Goal: Information Seeking & Learning: Check status

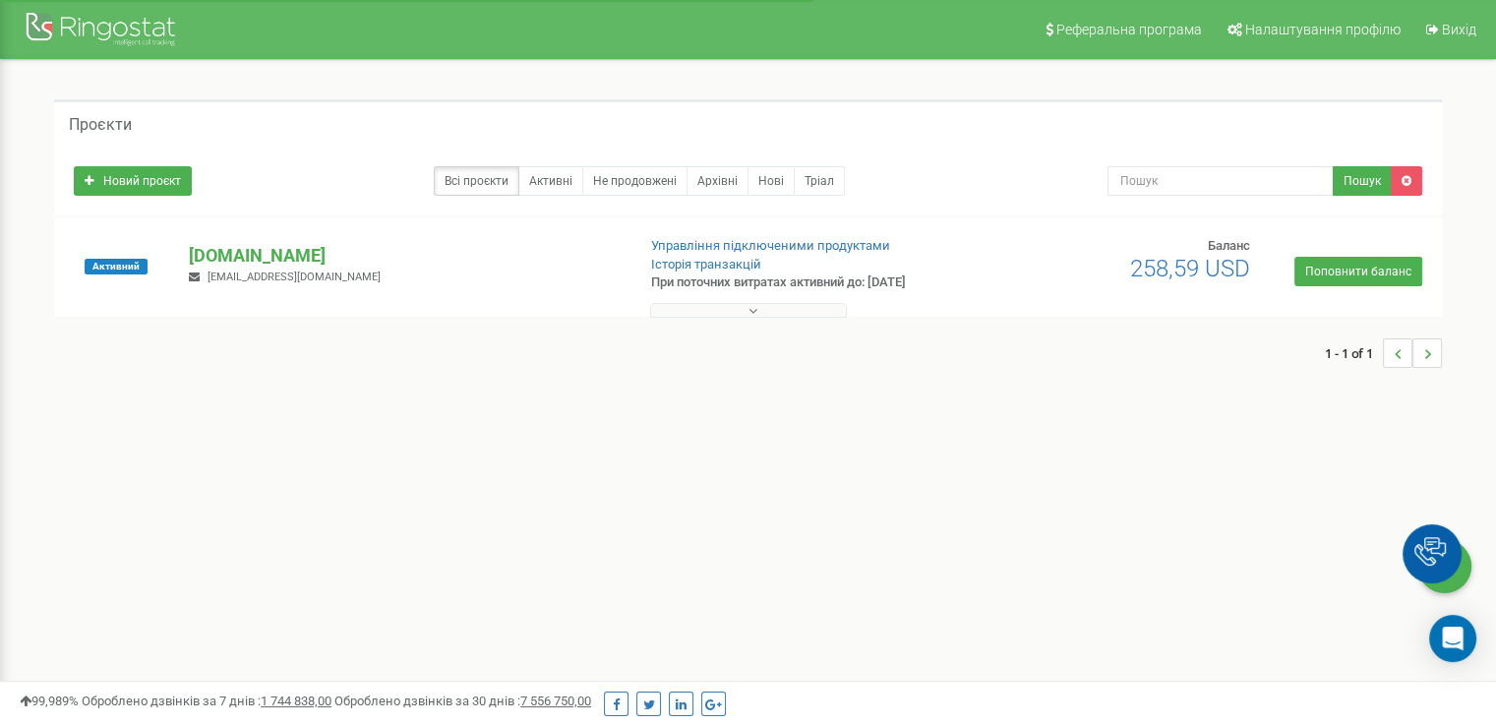
click at [817, 319] on div "1 - 1 of 1" at bounding box center [748, 353] width 1388 height 69
click at [510, 170] on link "Всі проєкти" at bounding box center [477, 181] width 86 height 30
click at [714, 314] on button at bounding box center [748, 310] width 197 height 15
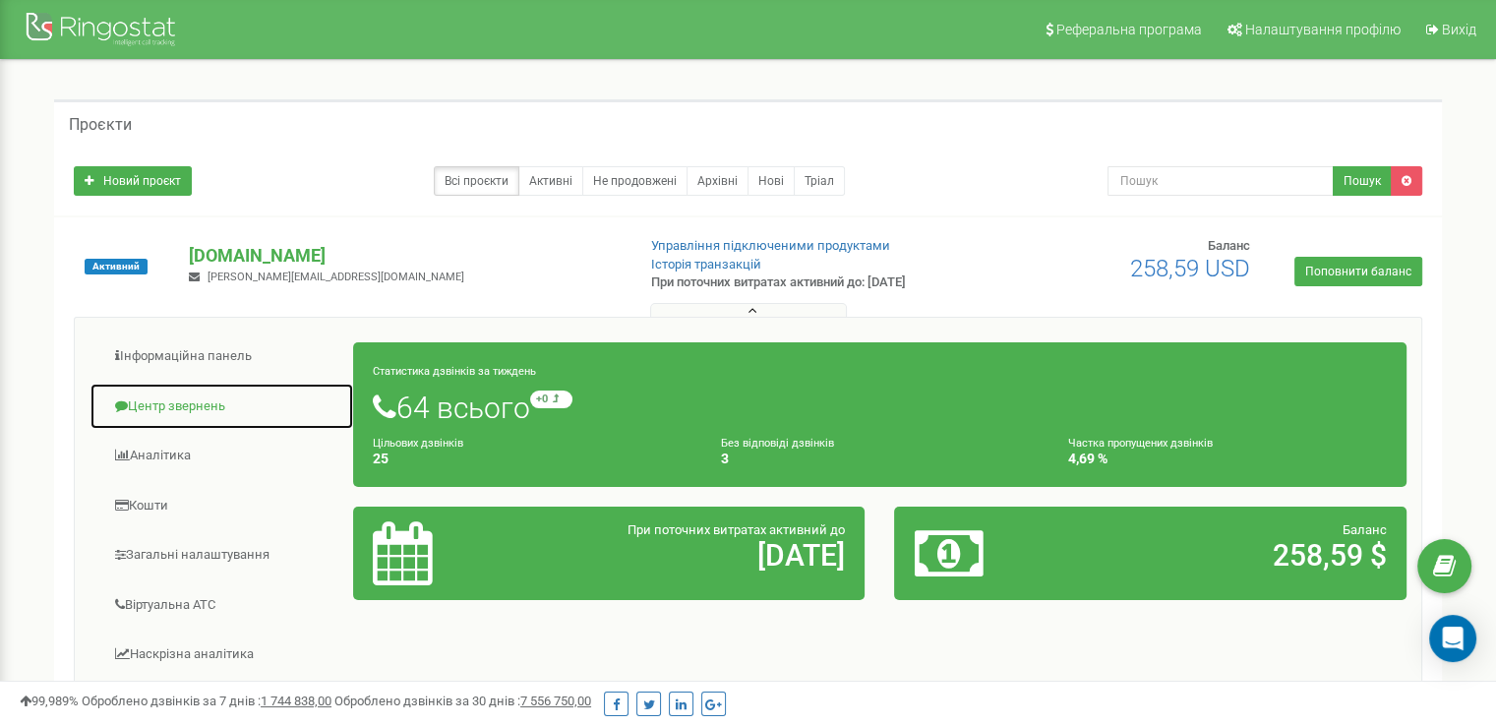
click at [215, 409] on link "Центр звернень" at bounding box center [222, 407] width 265 height 48
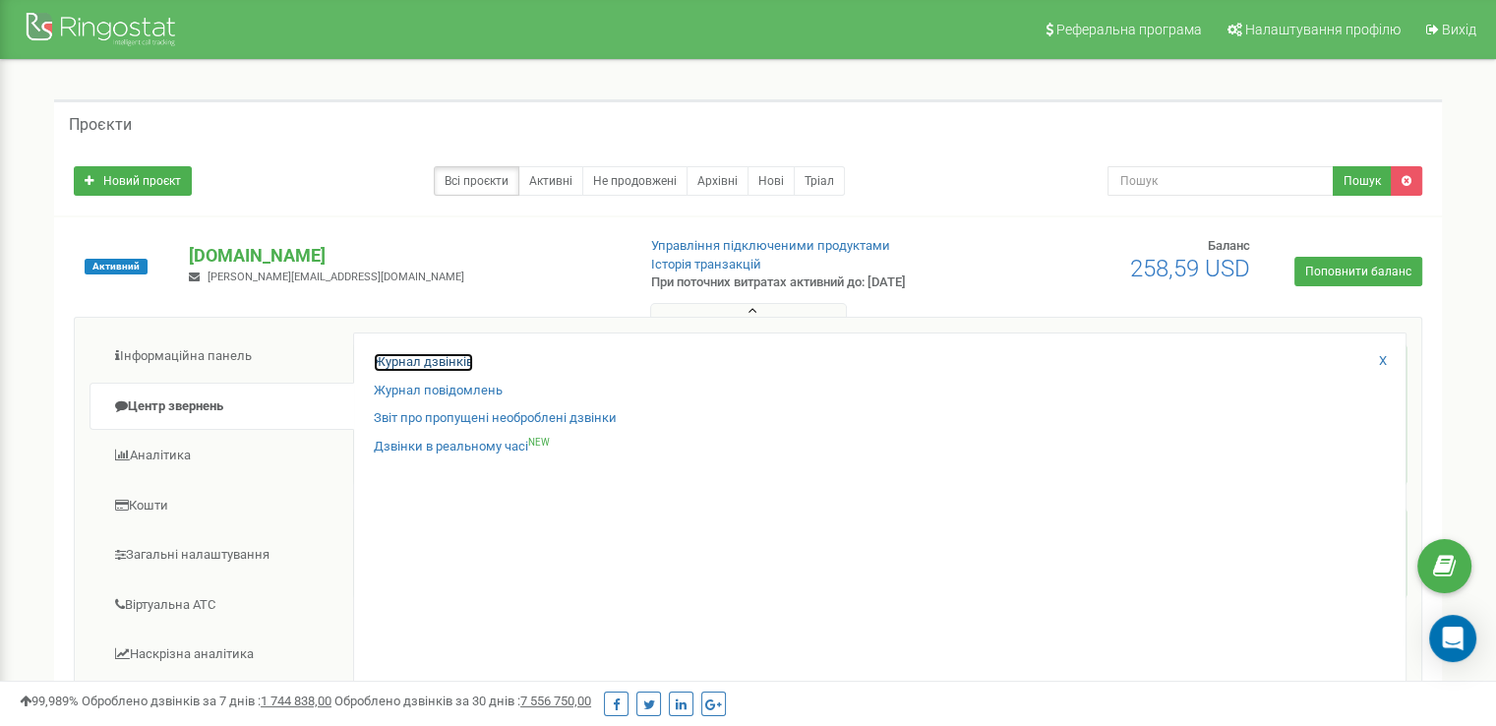
click at [447, 362] on link "Журнал дзвінків" at bounding box center [423, 362] width 99 height 19
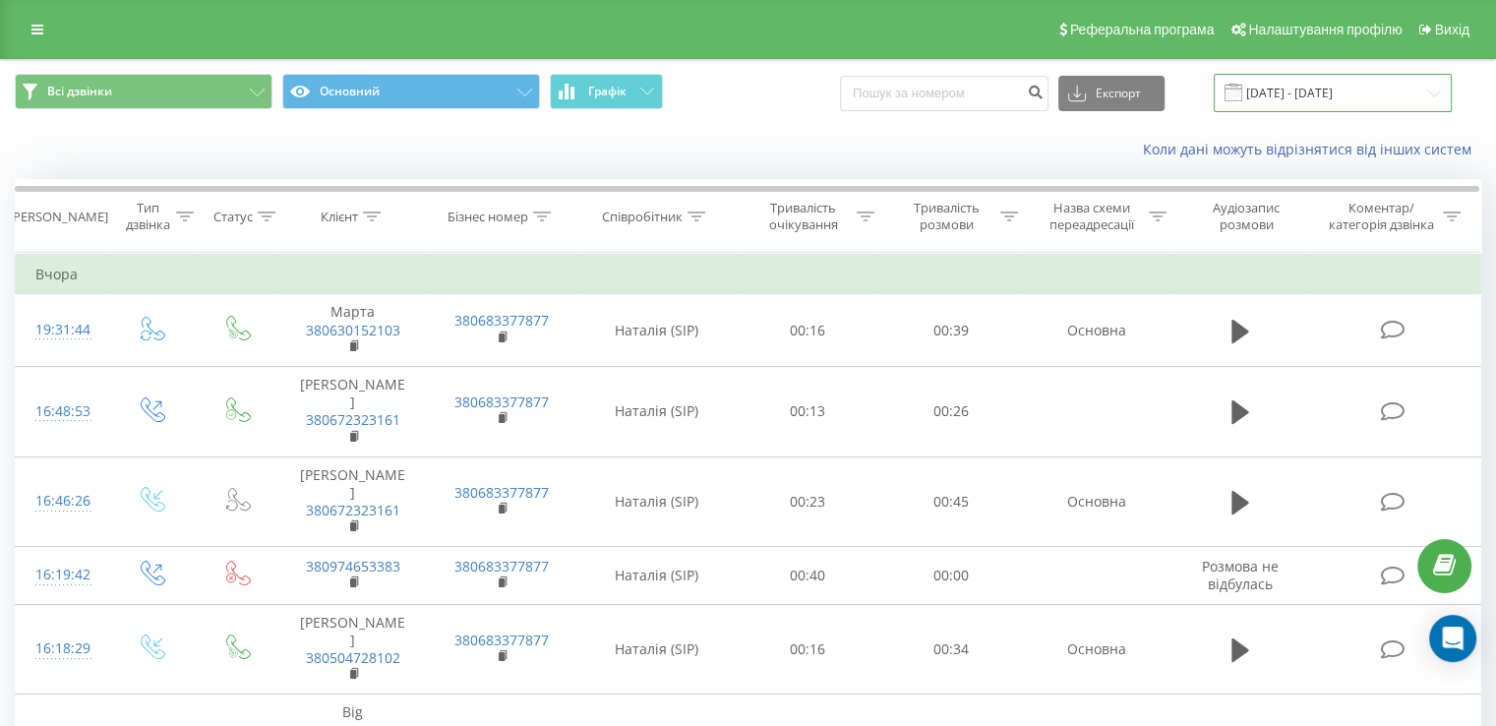
click at [1281, 103] on input "[DATE] - [DATE]" at bounding box center [1333, 93] width 238 height 38
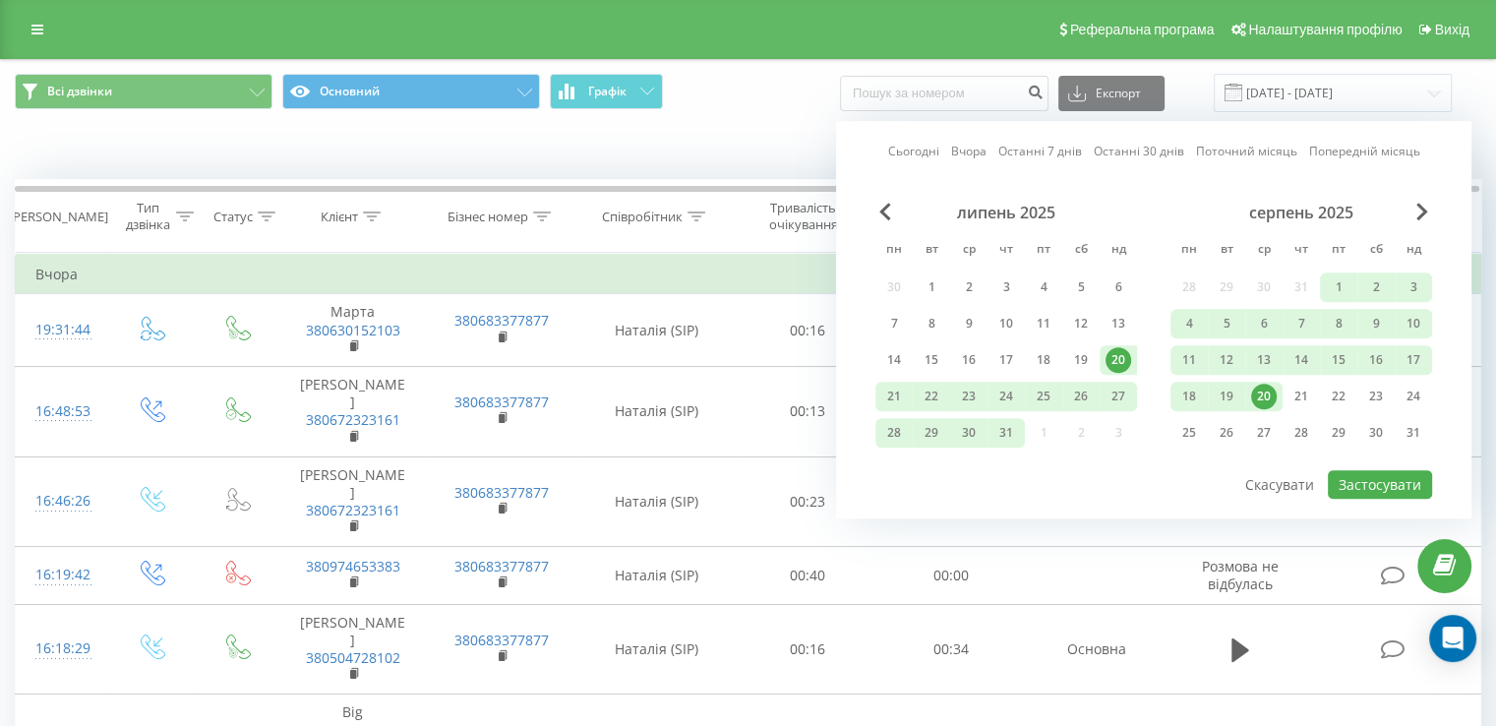
click at [1265, 392] on div "20" at bounding box center [1264, 397] width 26 height 26
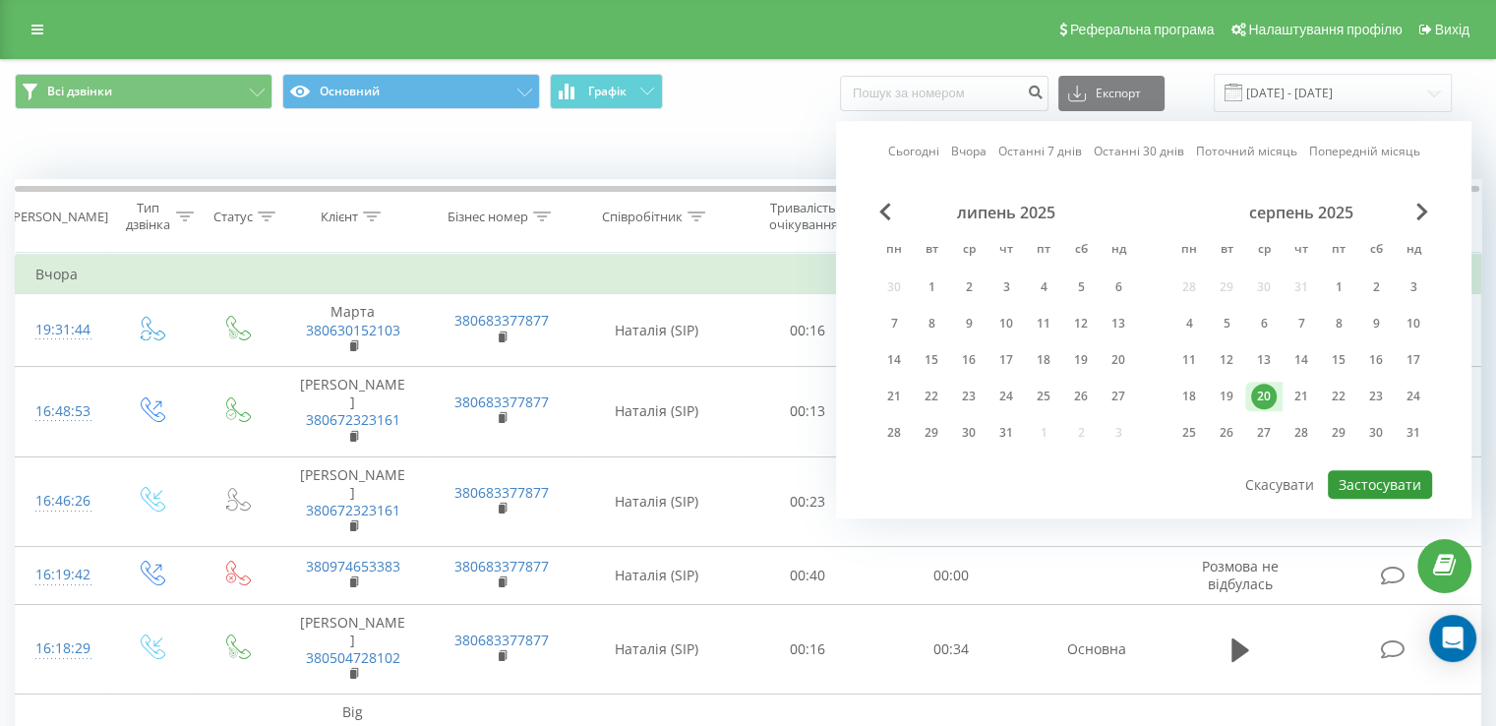
click at [1359, 474] on button "Застосувати" at bounding box center [1380, 484] width 104 height 29
type input "[DATE] - [DATE]"
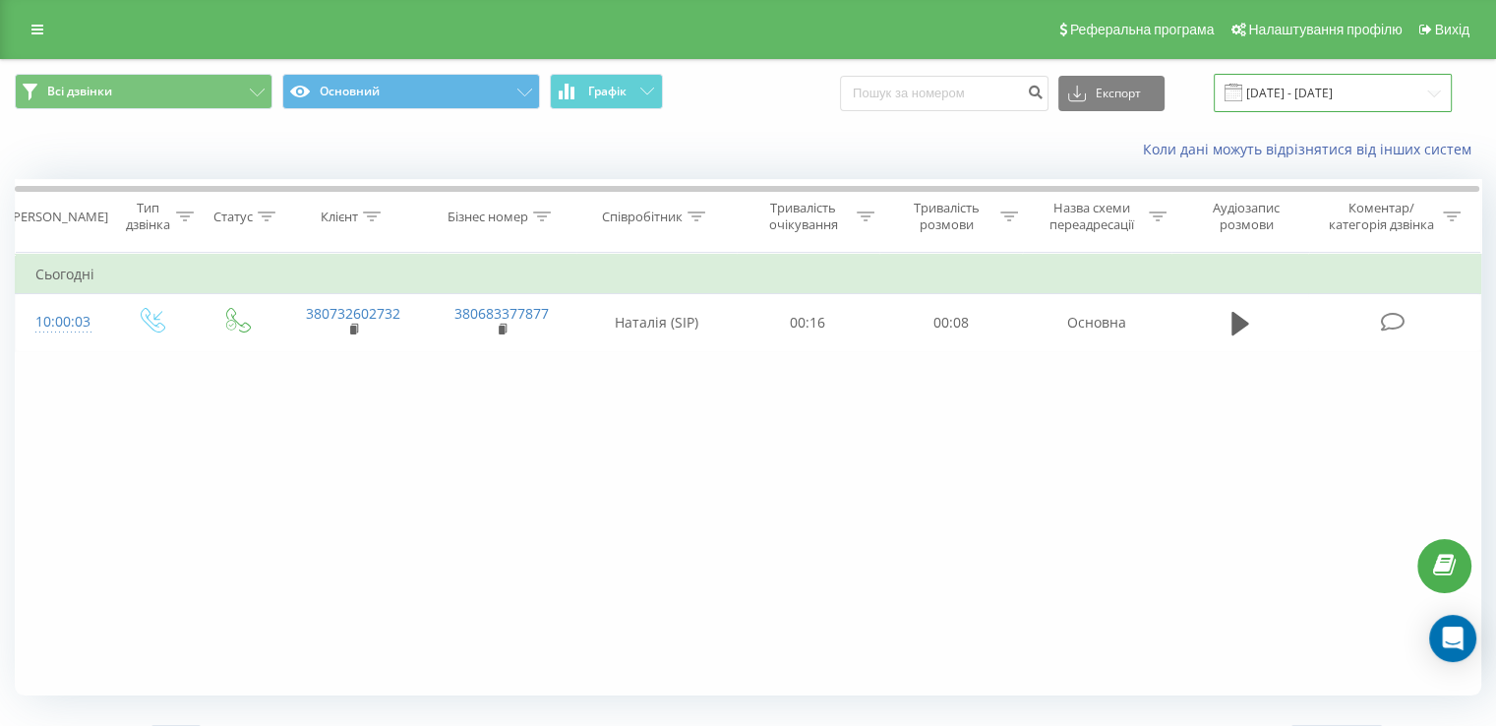
click at [1291, 91] on input "[DATE] - [DATE]" at bounding box center [1333, 93] width 238 height 38
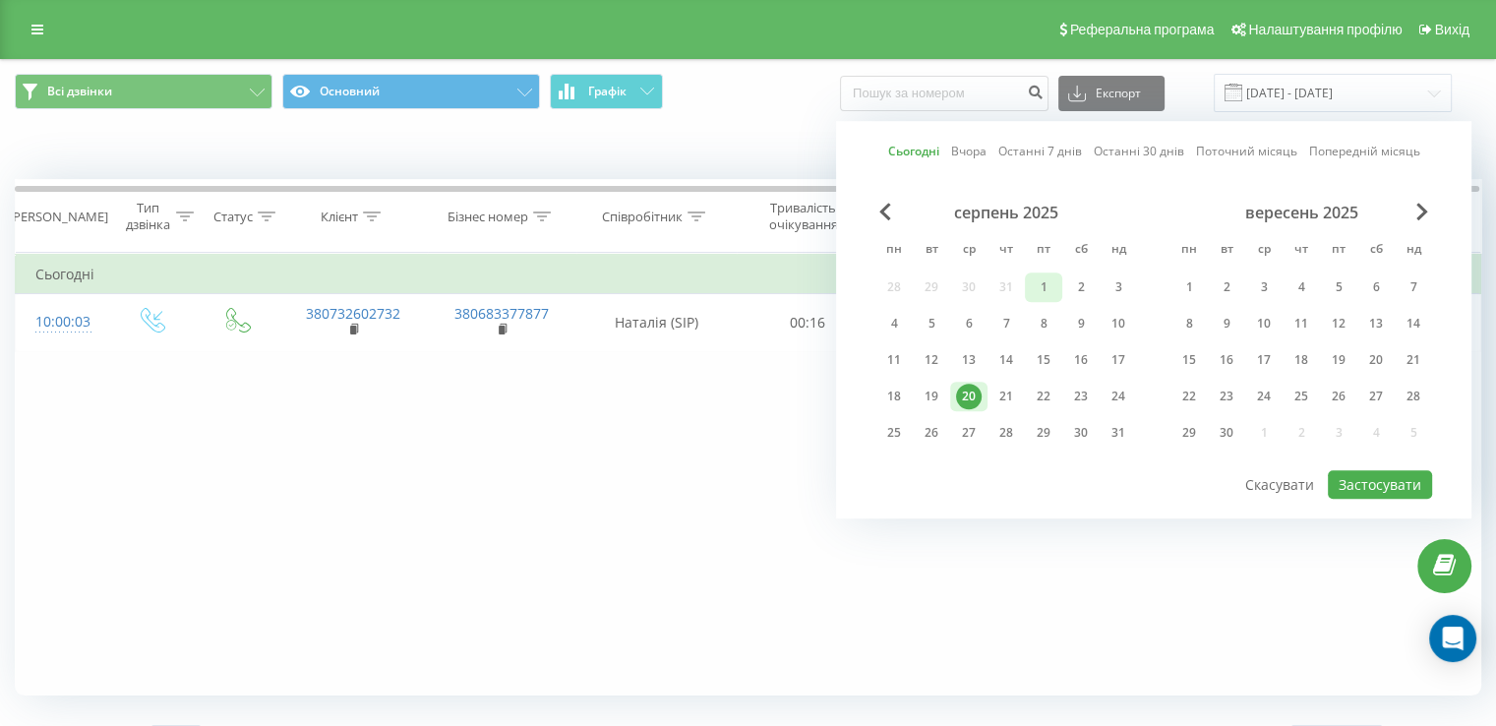
click at [1040, 291] on div "1" at bounding box center [1044, 287] width 26 height 26
click at [1374, 477] on button "Застосувати" at bounding box center [1380, 484] width 104 height 29
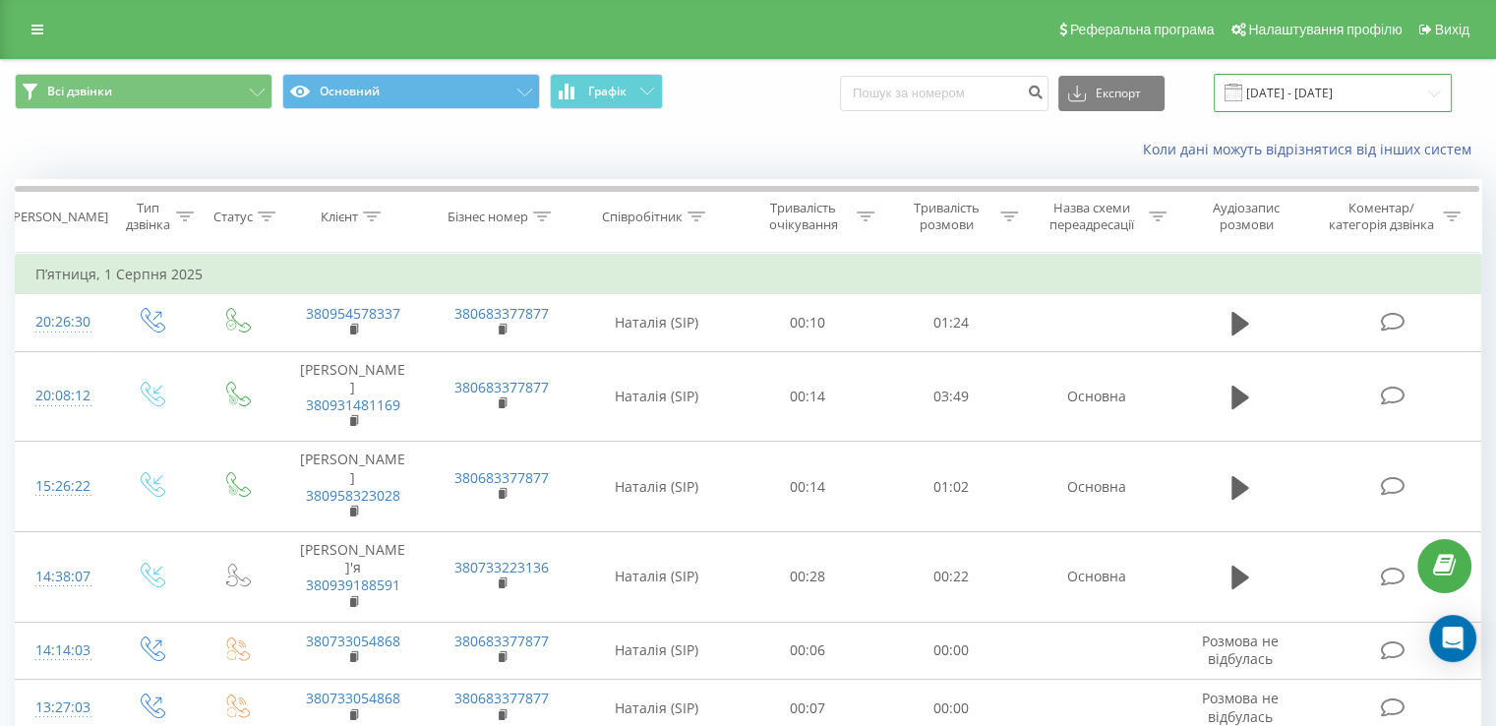
click at [1310, 103] on input "01.08.2025 - 01.08.2025" at bounding box center [1333, 93] width 238 height 38
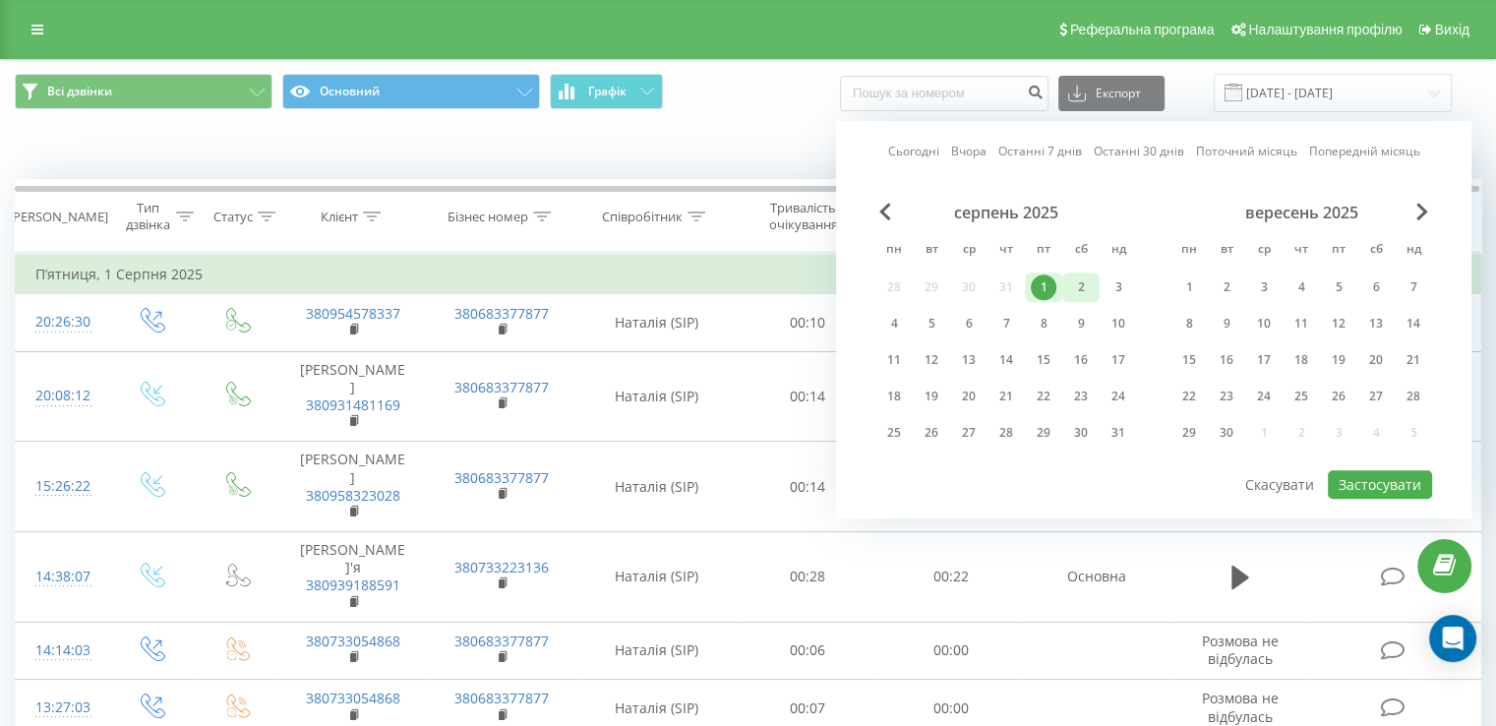
click at [1070, 287] on div "2" at bounding box center [1081, 287] width 26 height 26
click at [1383, 474] on button "Застосувати" at bounding box center [1380, 484] width 104 height 29
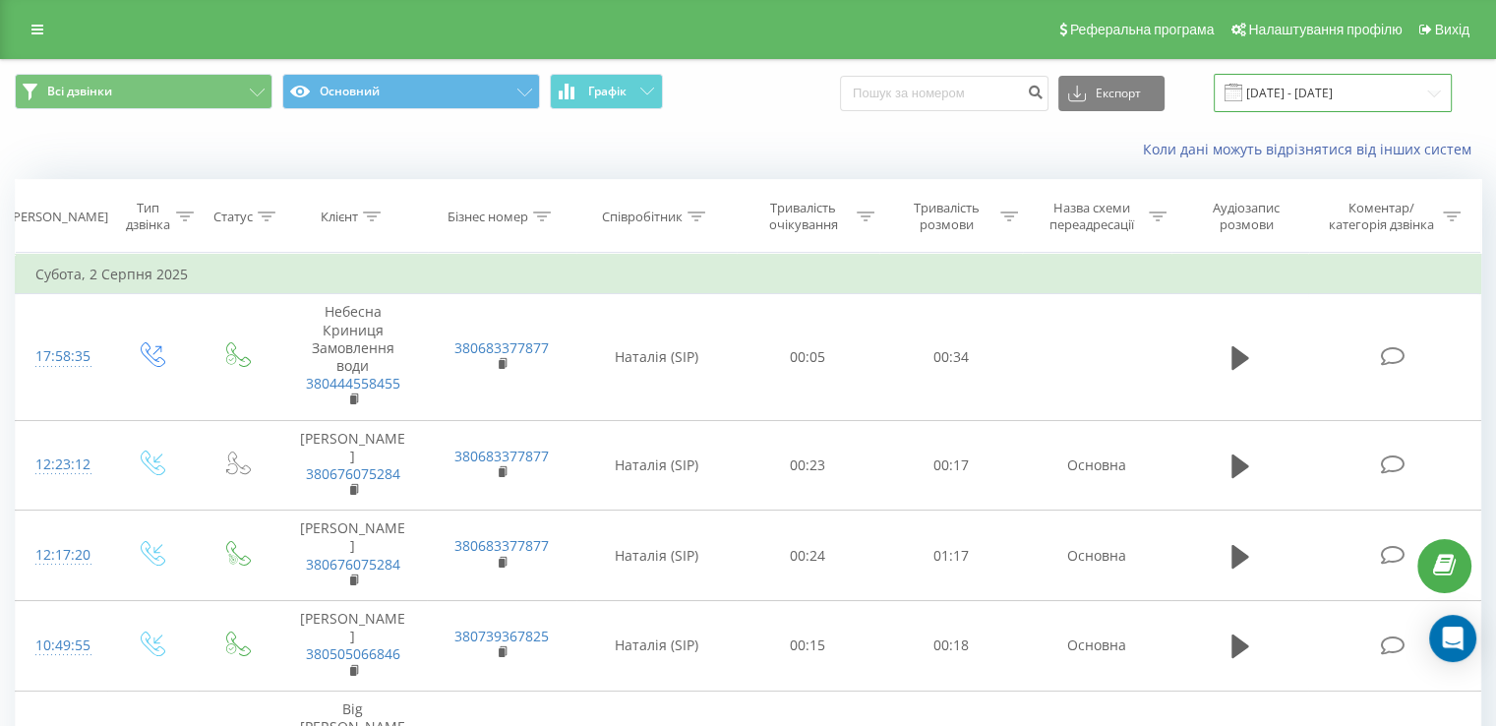
click at [1335, 99] on input "02.08.2025 - 02.08.2025" at bounding box center [1333, 93] width 238 height 38
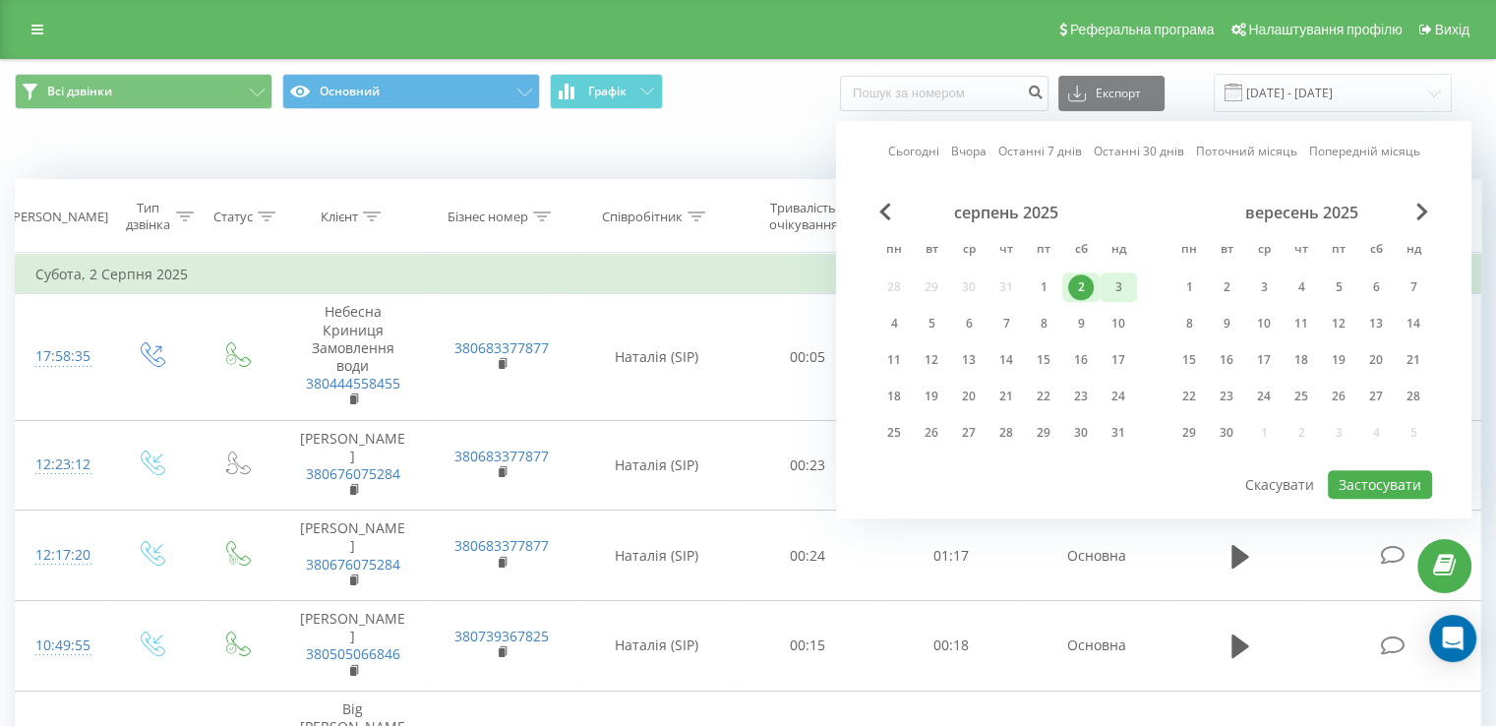
click at [1127, 275] on div "3" at bounding box center [1119, 287] width 26 height 26
click at [1378, 483] on button "Застосувати" at bounding box center [1380, 484] width 104 height 29
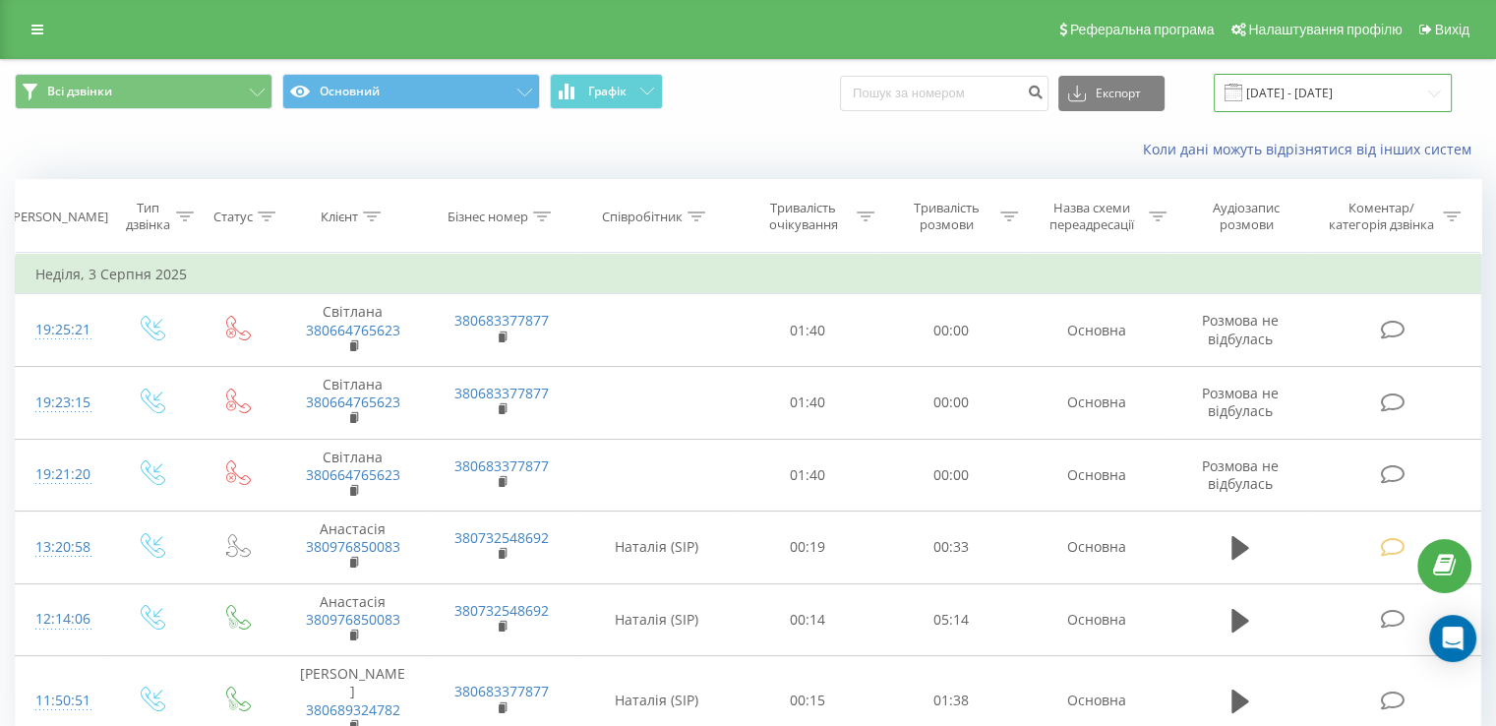
click at [1378, 84] on input "03.08.2025 - 03.08.2025" at bounding box center [1333, 93] width 238 height 38
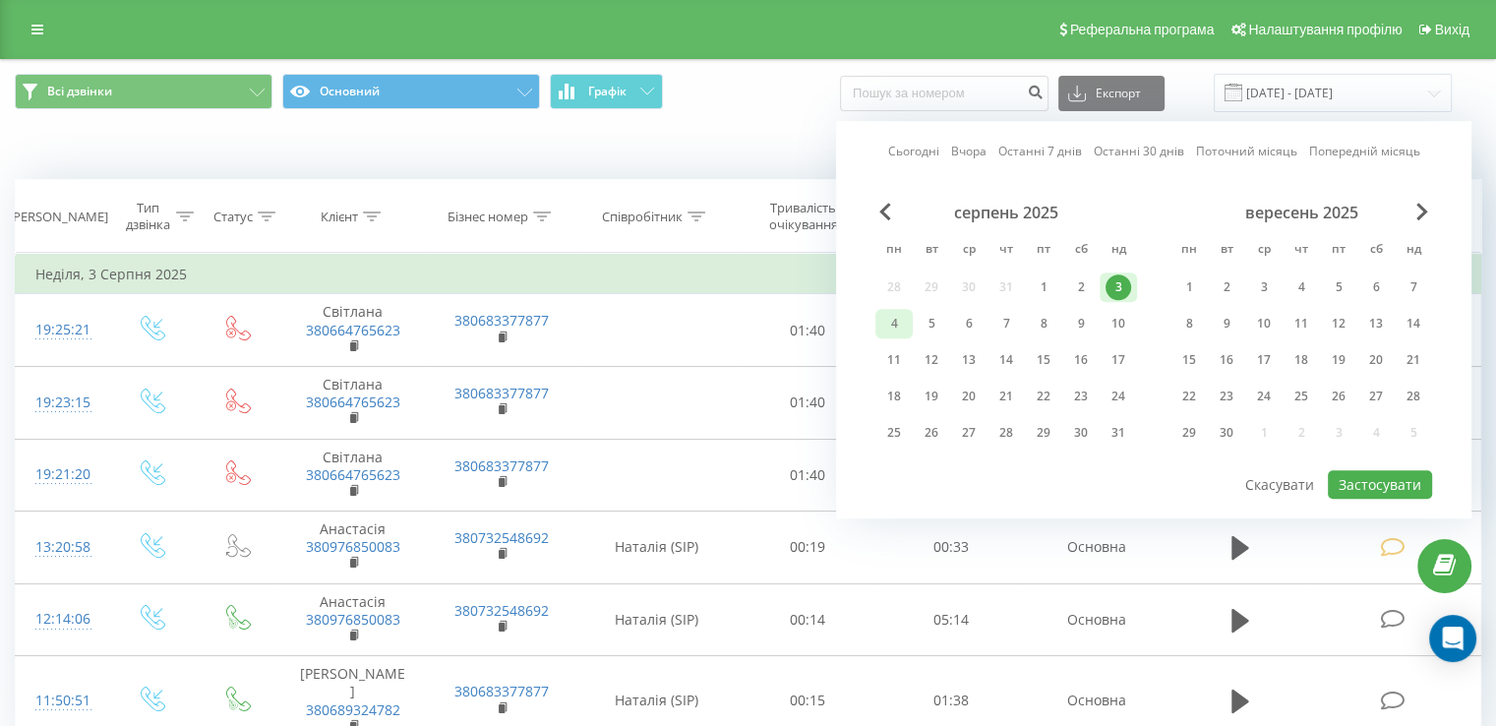
click at [884, 328] on div "4" at bounding box center [894, 324] width 26 height 26
click at [1368, 473] on button "Застосувати" at bounding box center [1380, 484] width 104 height 29
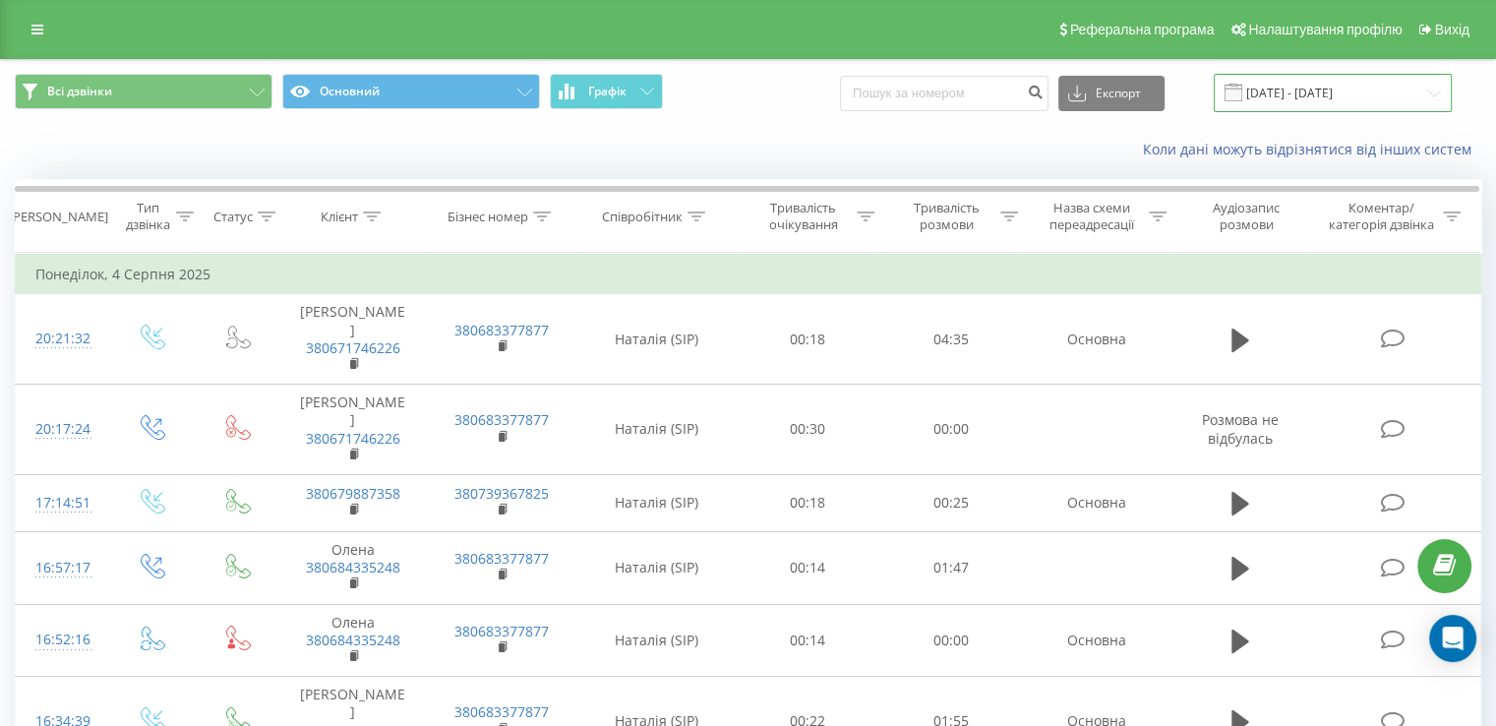
click at [1339, 105] on input "04.08.2025 - 04.08.2025" at bounding box center [1333, 93] width 238 height 38
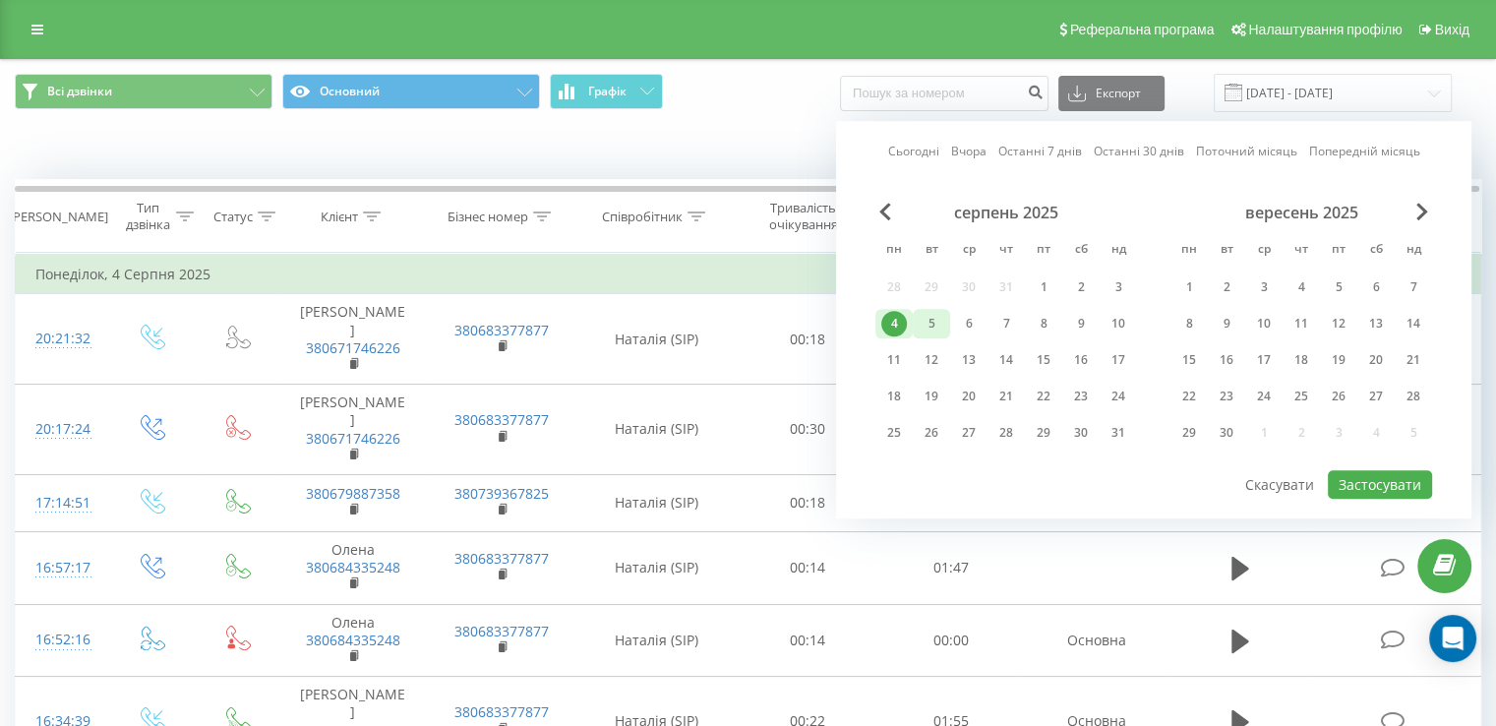
click at [940, 320] on div "5" at bounding box center [932, 324] width 26 height 26
click at [1381, 459] on div "серпень 2025 пн вт ср чт пт сб нд 28 29 30 31 1 2 3 4 5 6 7 8 9 10 11 12 13 14 …" at bounding box center [1153, 336] width 557 height 266
click at [1377, 482] on button "Застосувати" at bounding box center [1380, 484] width 104 height 29
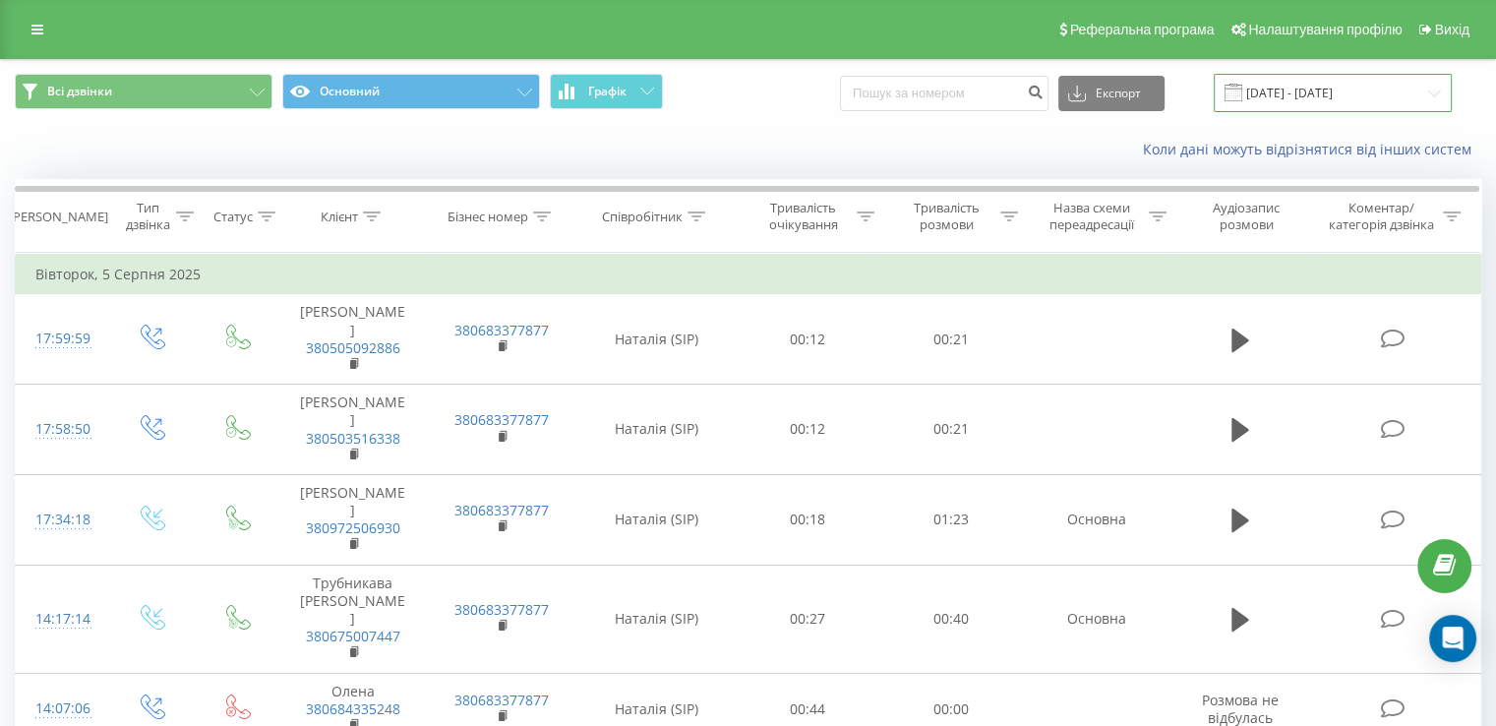
click at [1351, 91] on input "05.08.2025 - 05.08.2025" at bounding box center [1333, 93] width 238 height 38
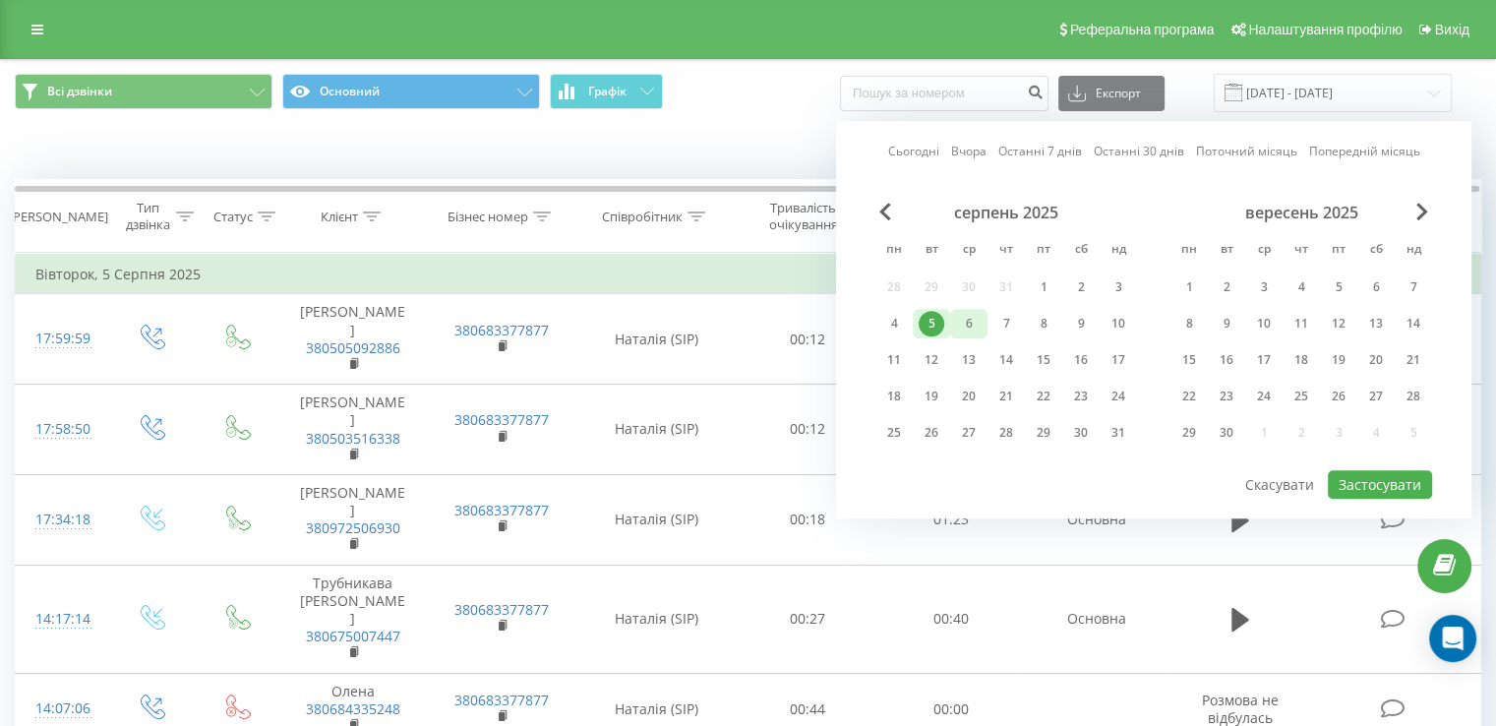
click at [976, 321] on div "6" at bounding box center [969, 324] width 26 height 26
click at [1361, 480] on button "Застосувати" at bounding box center [1380, 484] width 104 height 29
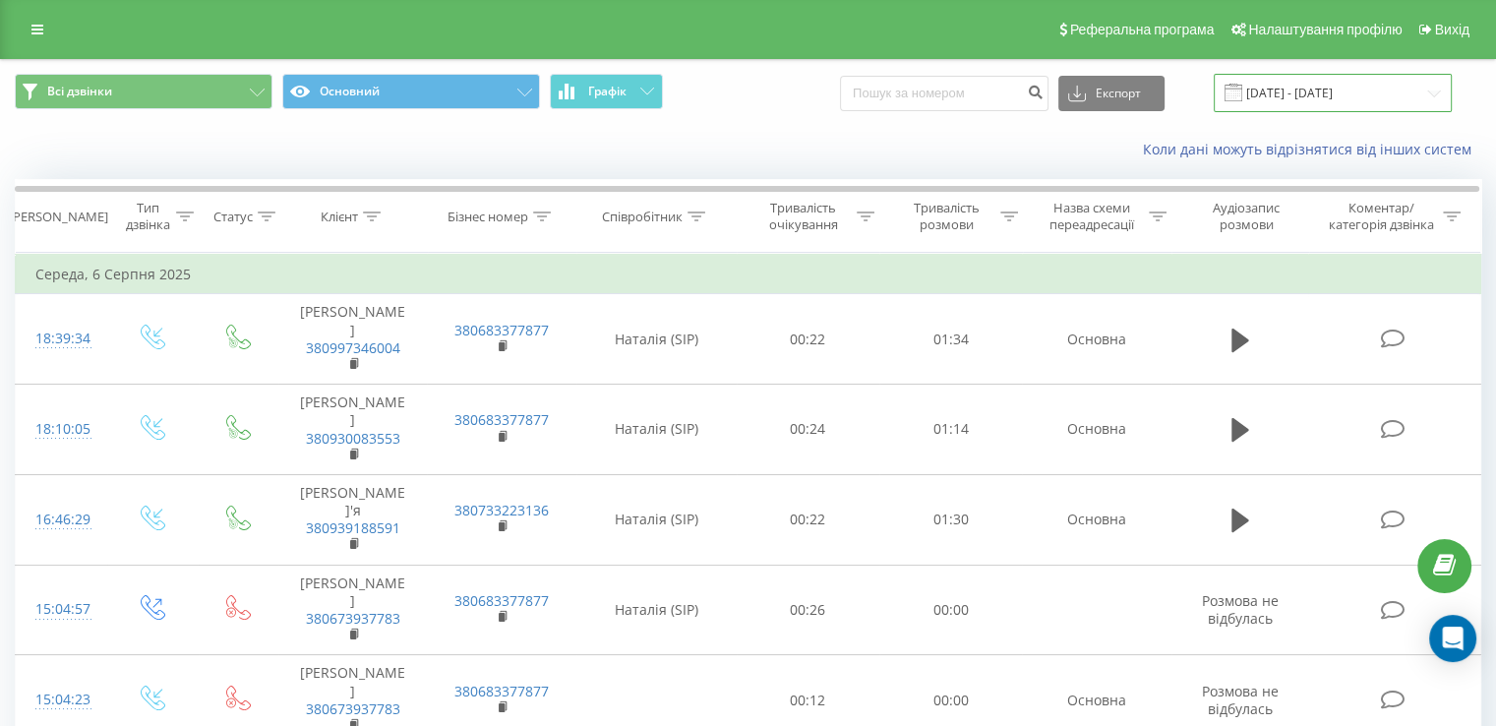
click at [1334, 95] on input "06.08.2025 - 06.08.2025" at bounding box center [1333, 93] width 238 height 38
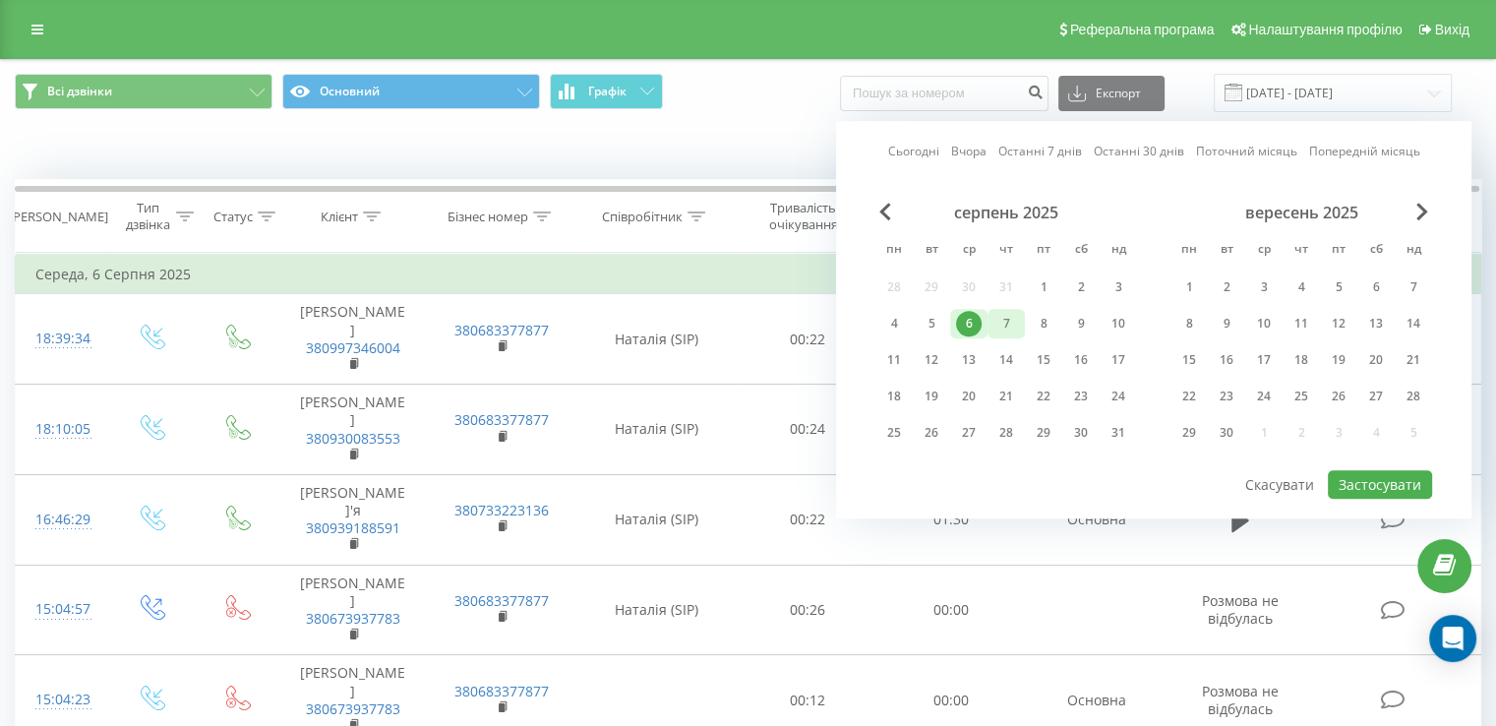
click at [1007, 324] on div "7" at bounding box center [1006, 324] width 26 height 26
click at [1419, 470] on button "Застосувати" at bounding box center [1380, 484] width 104 height 29
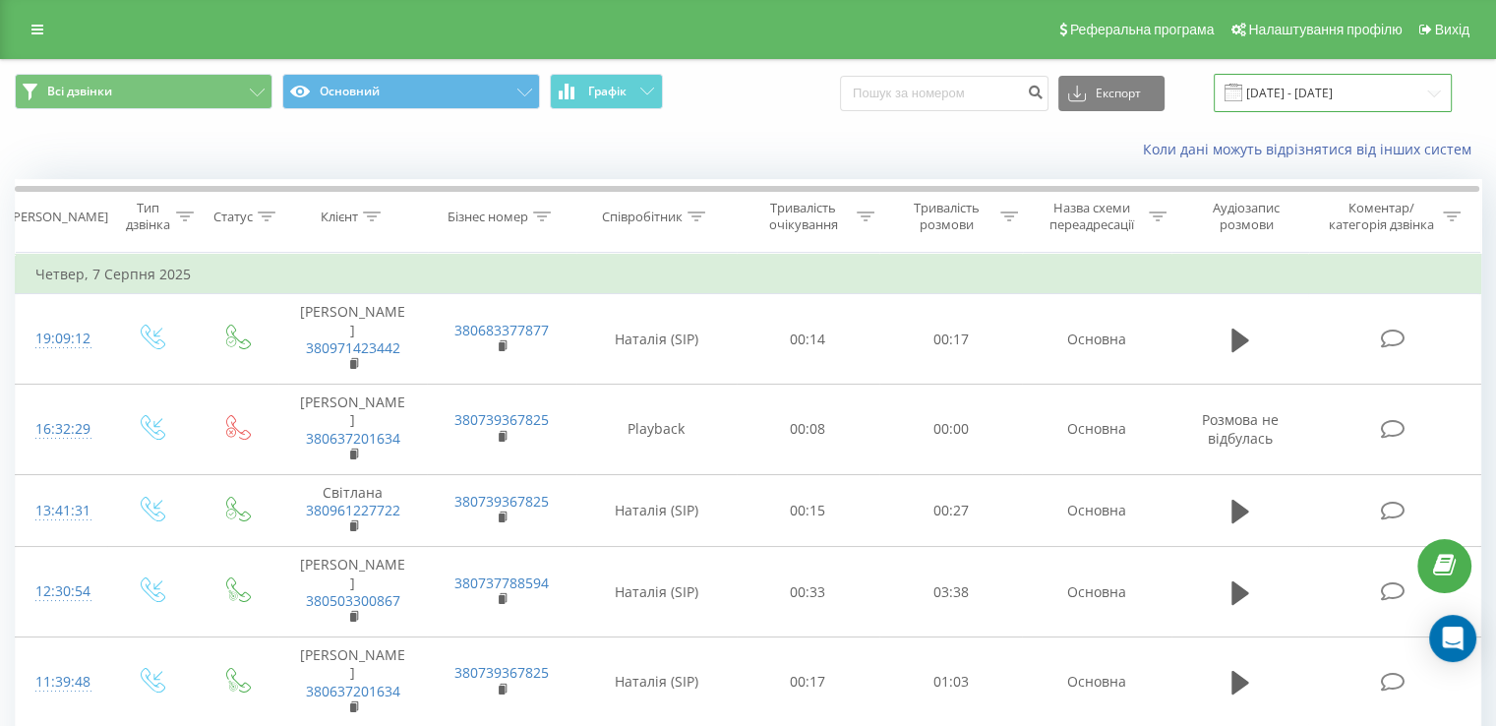
click at [1368, 92] on input "07.08.2025 - 07.08.2025" at bounding box center [1333, 93] width 238 height 38
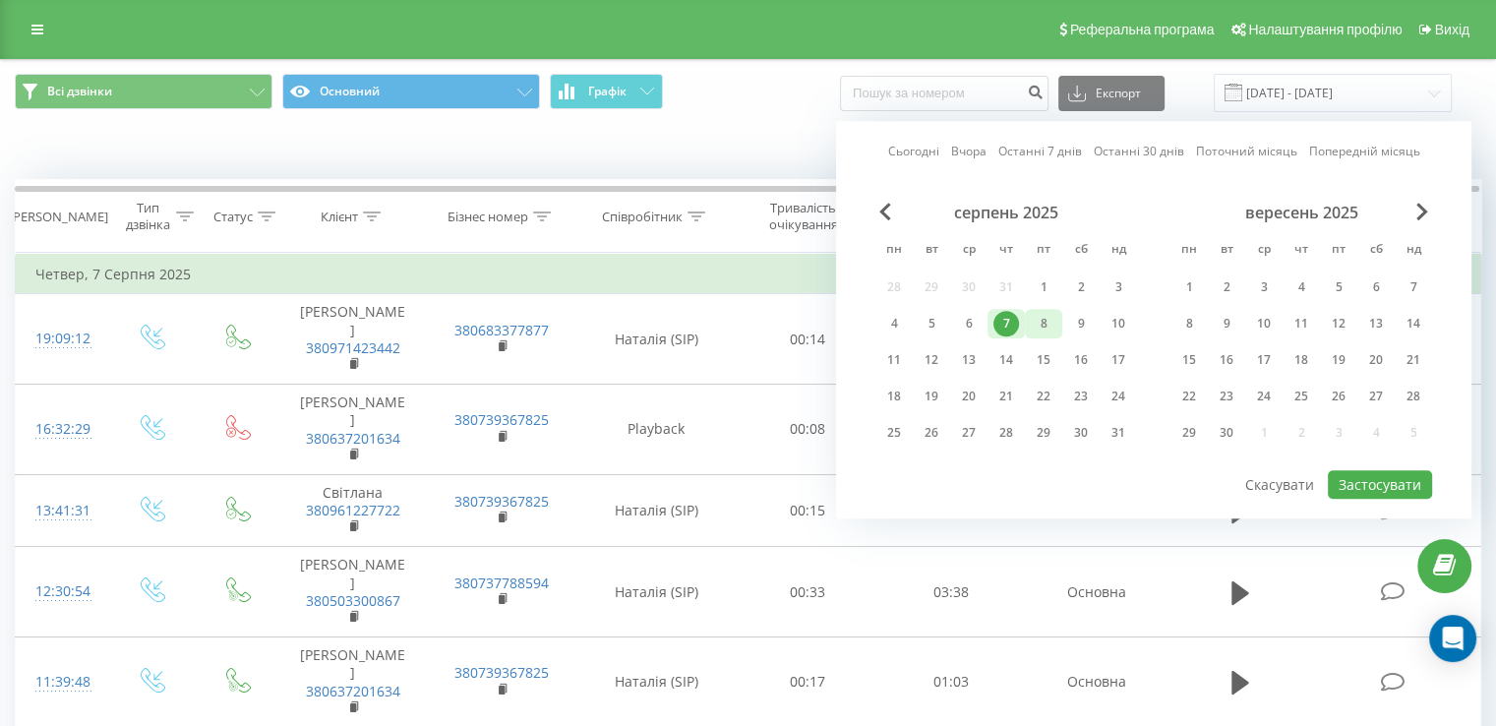
click at [1053, 313] on div "8" at bounding box center [1044, 324] width 26 height 26
click at [1376, 473] on button "Застосувати" at bounding box center [1380, 484] width 104 height 29
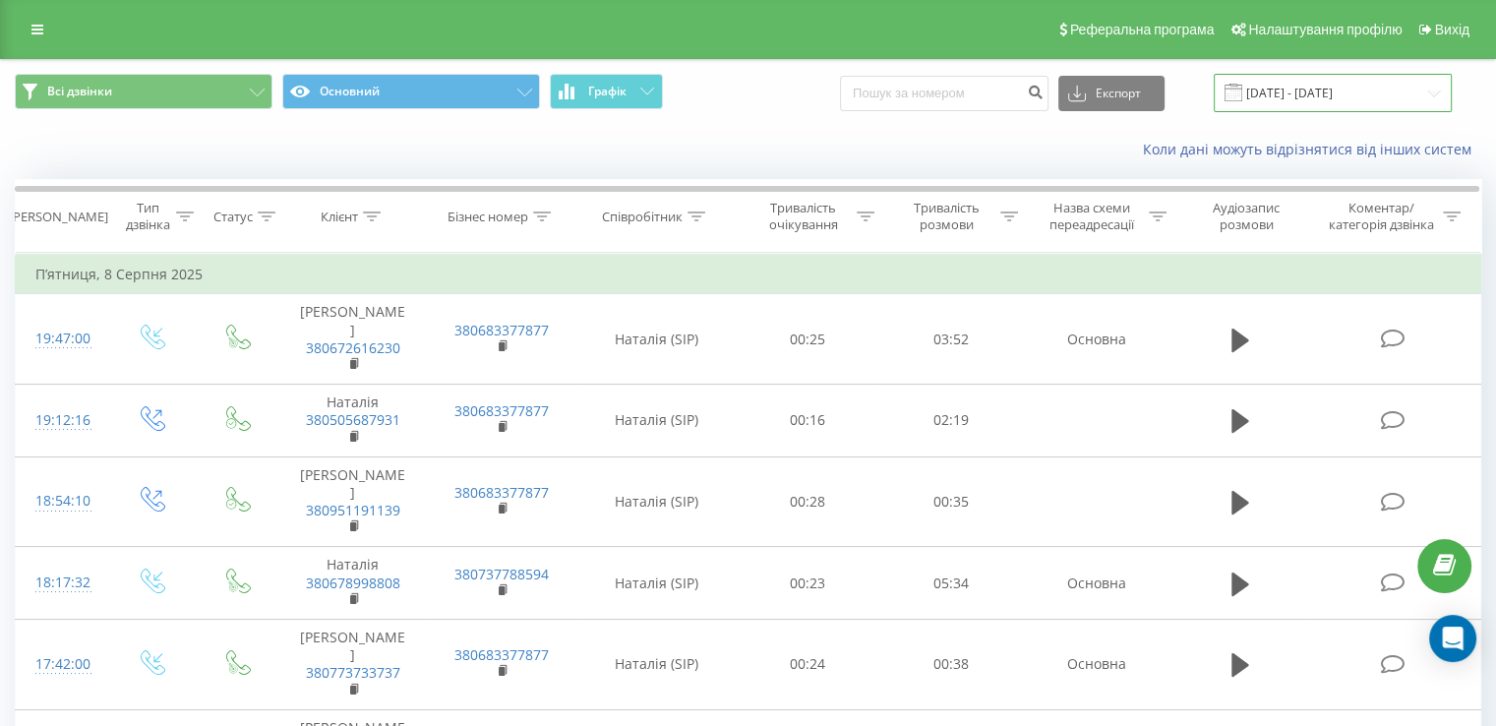
click at [1300, 85] on input "08.08.2025 - 08.08.2025" at bounding box center [1333, 93] width 238 height 38
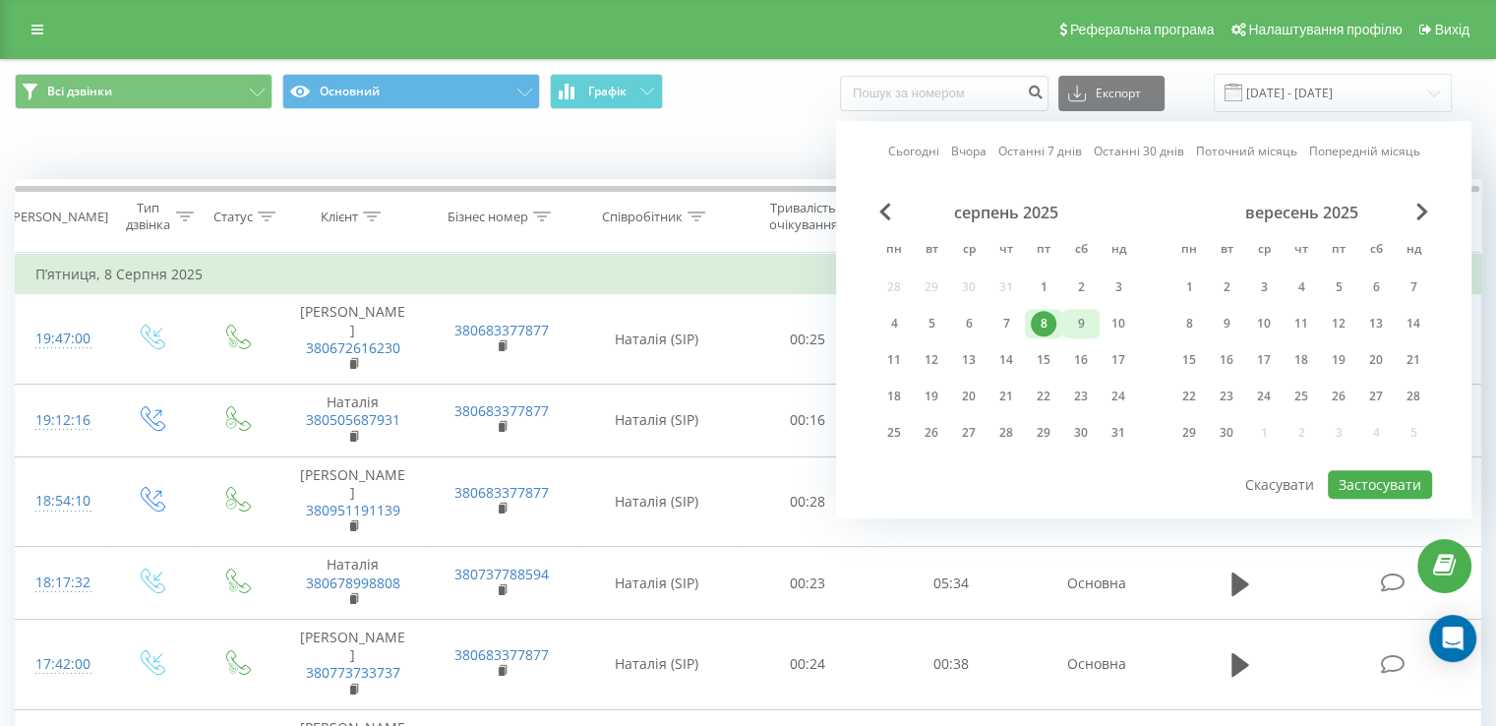
click at [1081, 316] on div "9" at bounding box center [1081, 324] width 26 height 26
click at [1396, 489] on button "Застосувати" at bounding box center [1380, 484] width 104 height 29
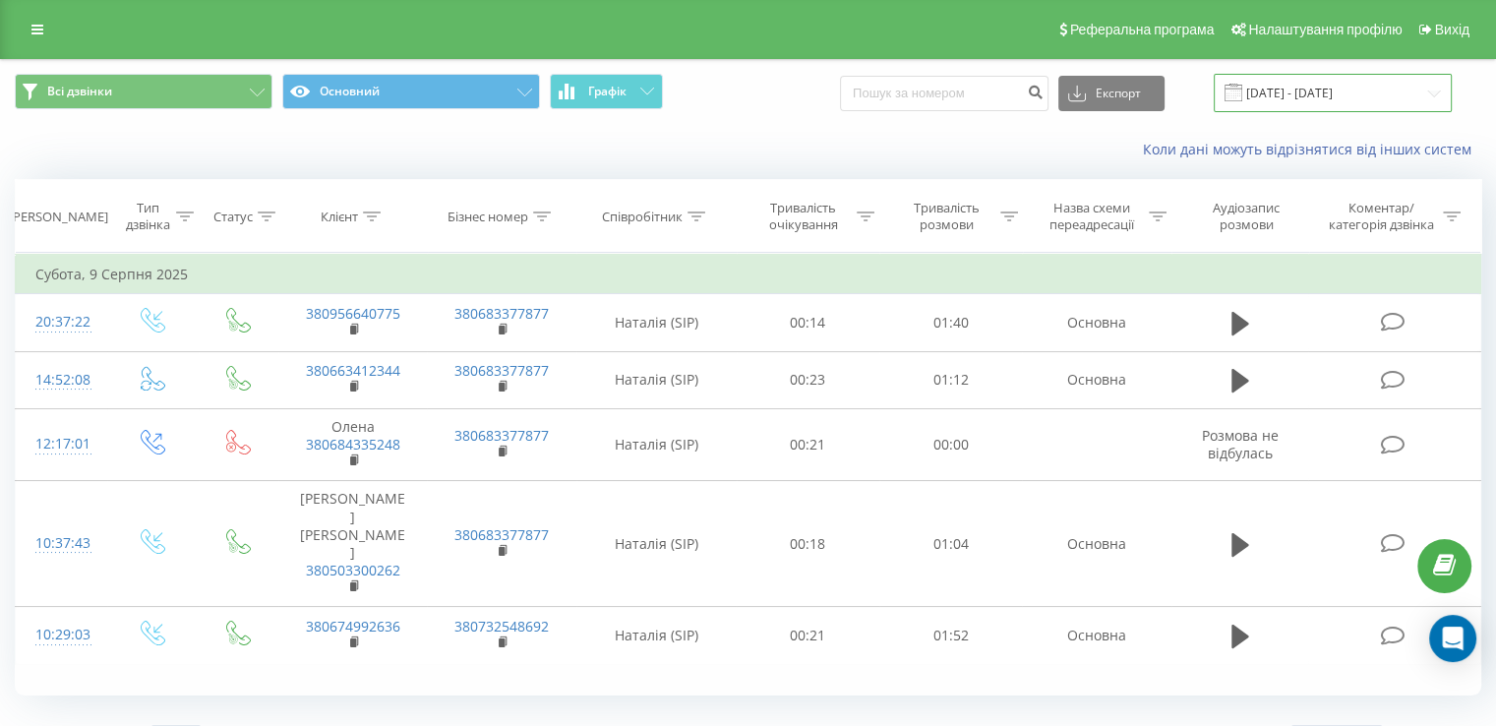
click at [1300, 88] on input "09.08.2025 - 09.08.2025" at bounding box center [1333, 93] width 238 height 38
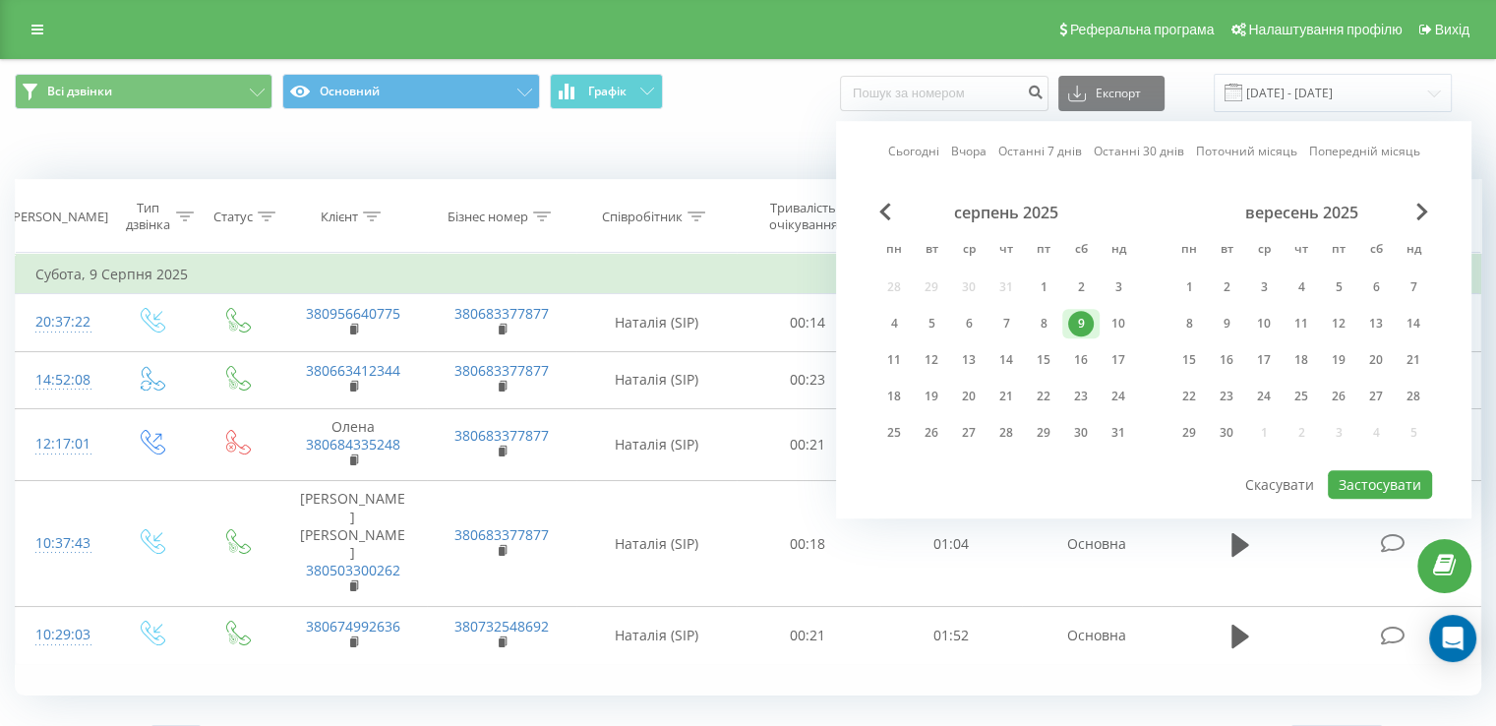
drag, startPoint x: 1118, startPoint y: 325, endPoint x: 1304, endPoint y: 438, distance: 217.6
click at [1123, 330] on div "10" at bounding box center [1119, 324] width 26 height 26
click at [1385, 476] on button "Застосувати" at bounding box center [1380, 484] width 104 height 29
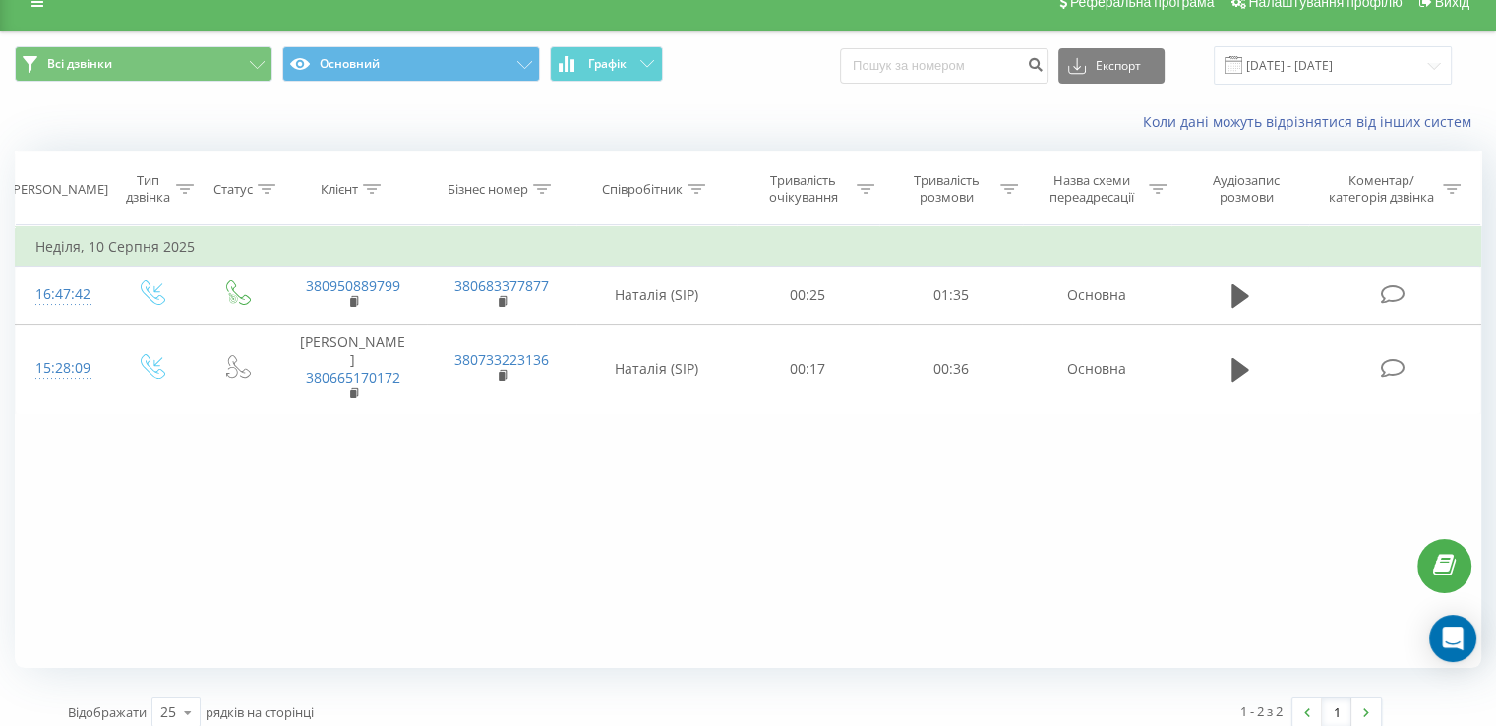
scroll to position [43, 0]
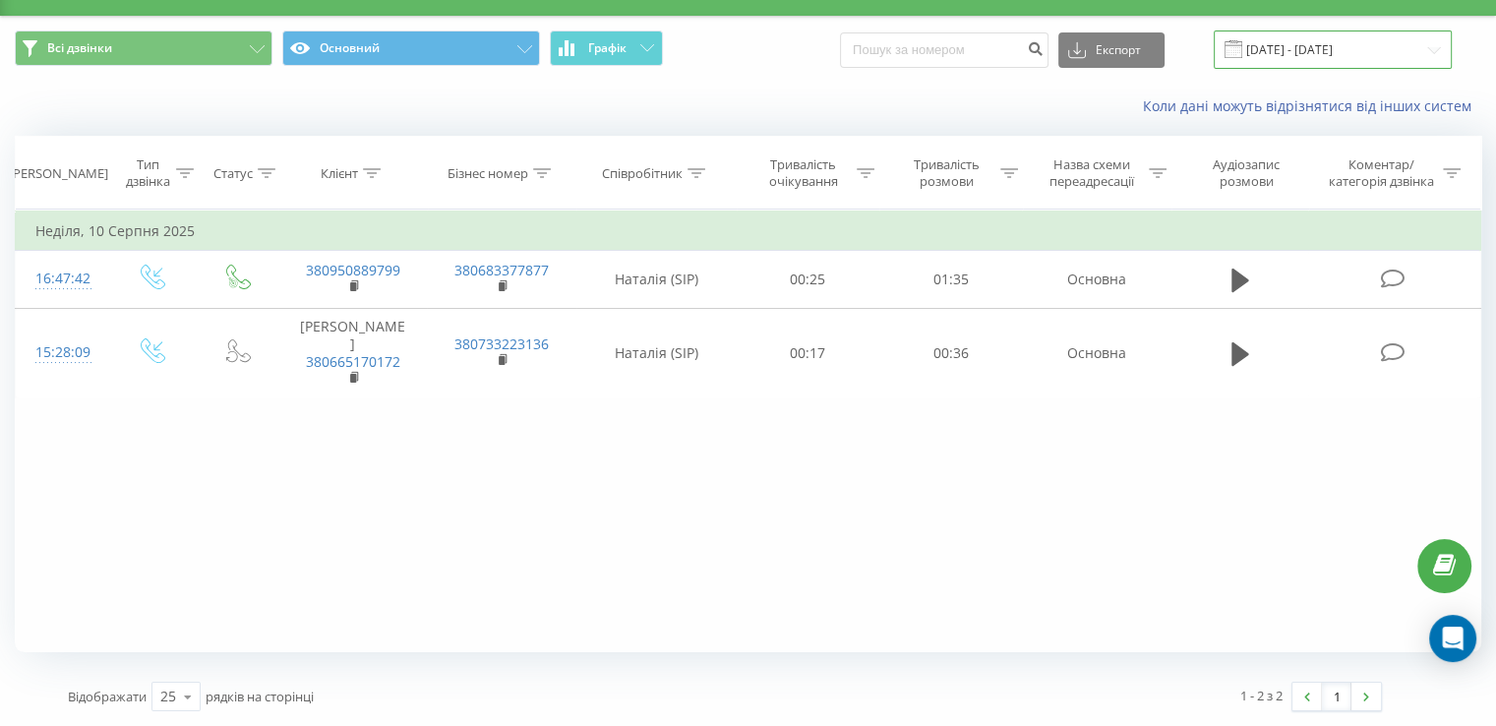
click at [1303, 51] on input "10.08.2025 - 10.08.2025" at bounding box center [1333, 49] width 238 height 38
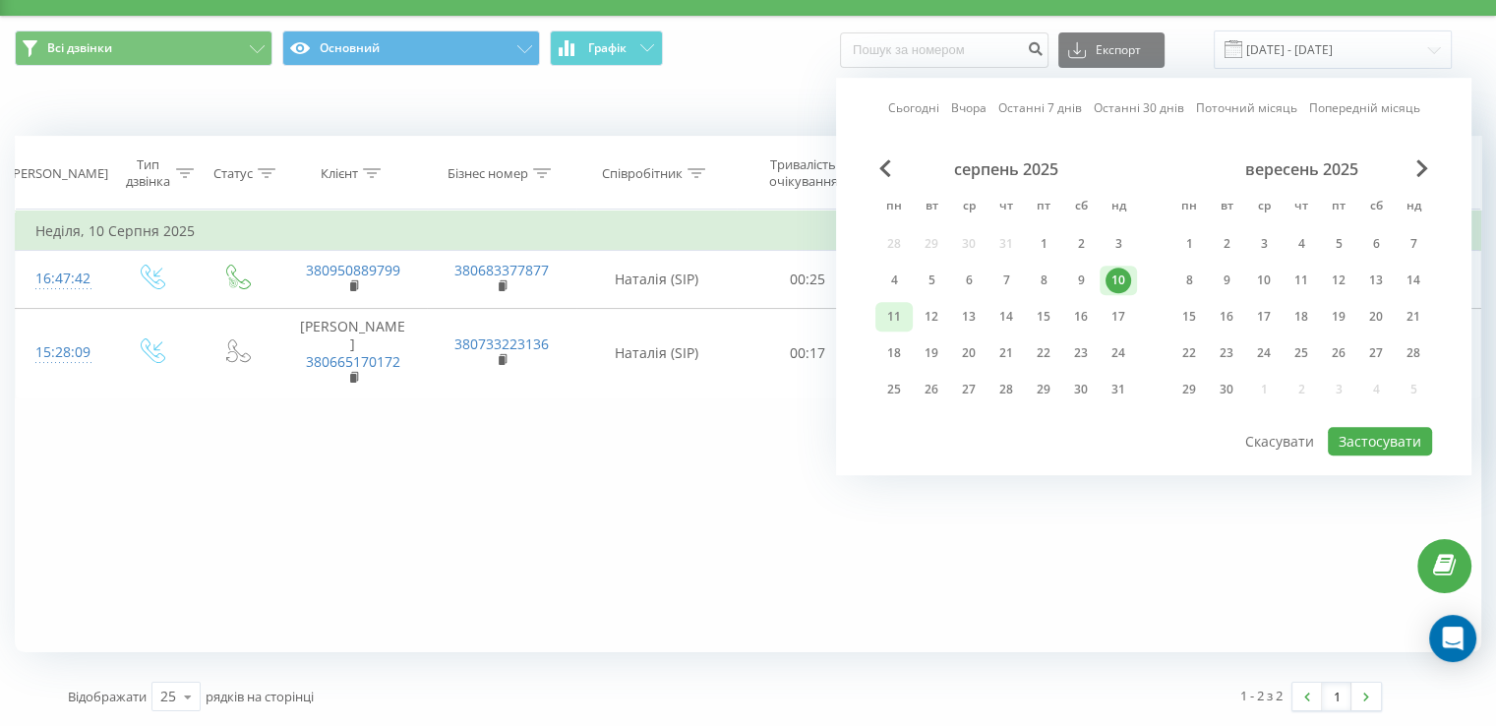
click at [892, 313] on div "11" at bounding box center [894, 317] width 26 height 26
click at [1382, 432] on button "Застосувати" at bounding box center [1380, 441] width 104 height 29
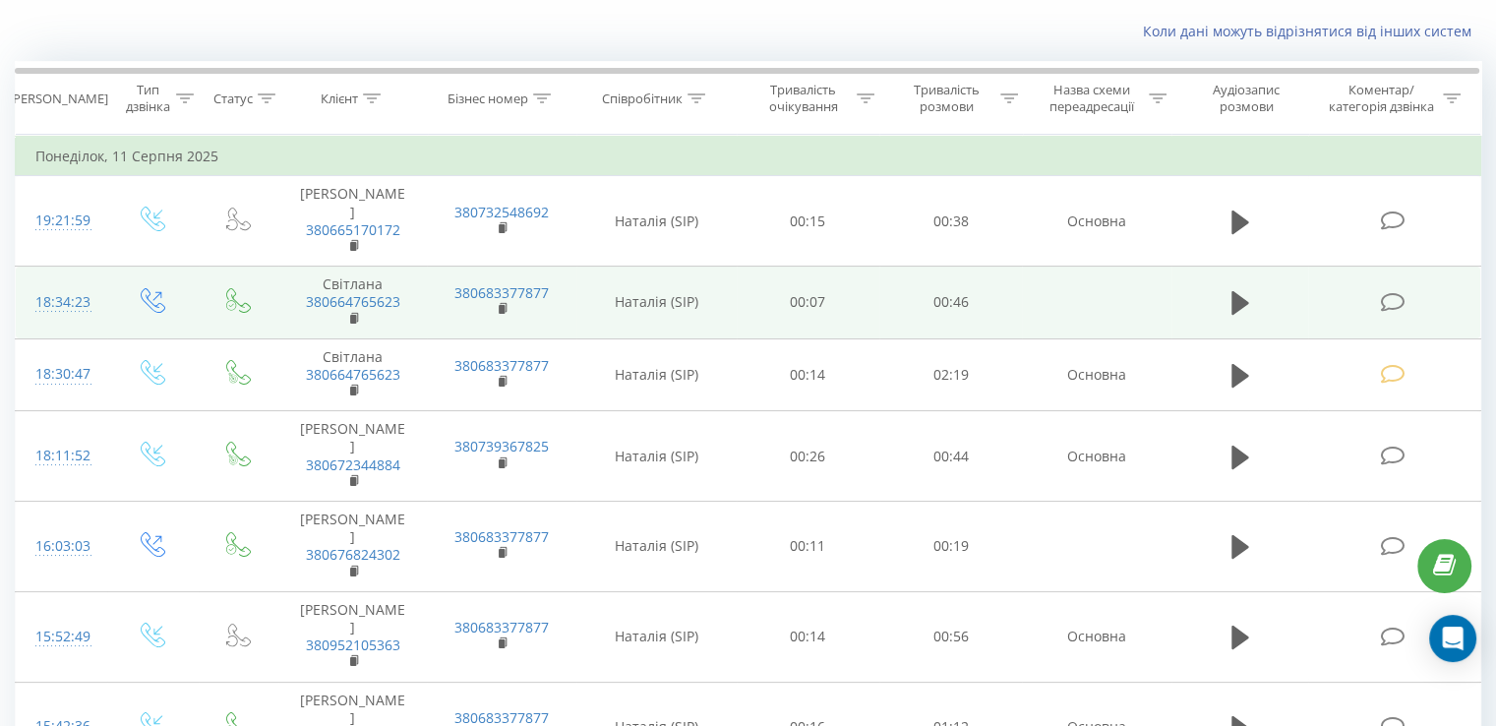
scroll to position [197, 0]
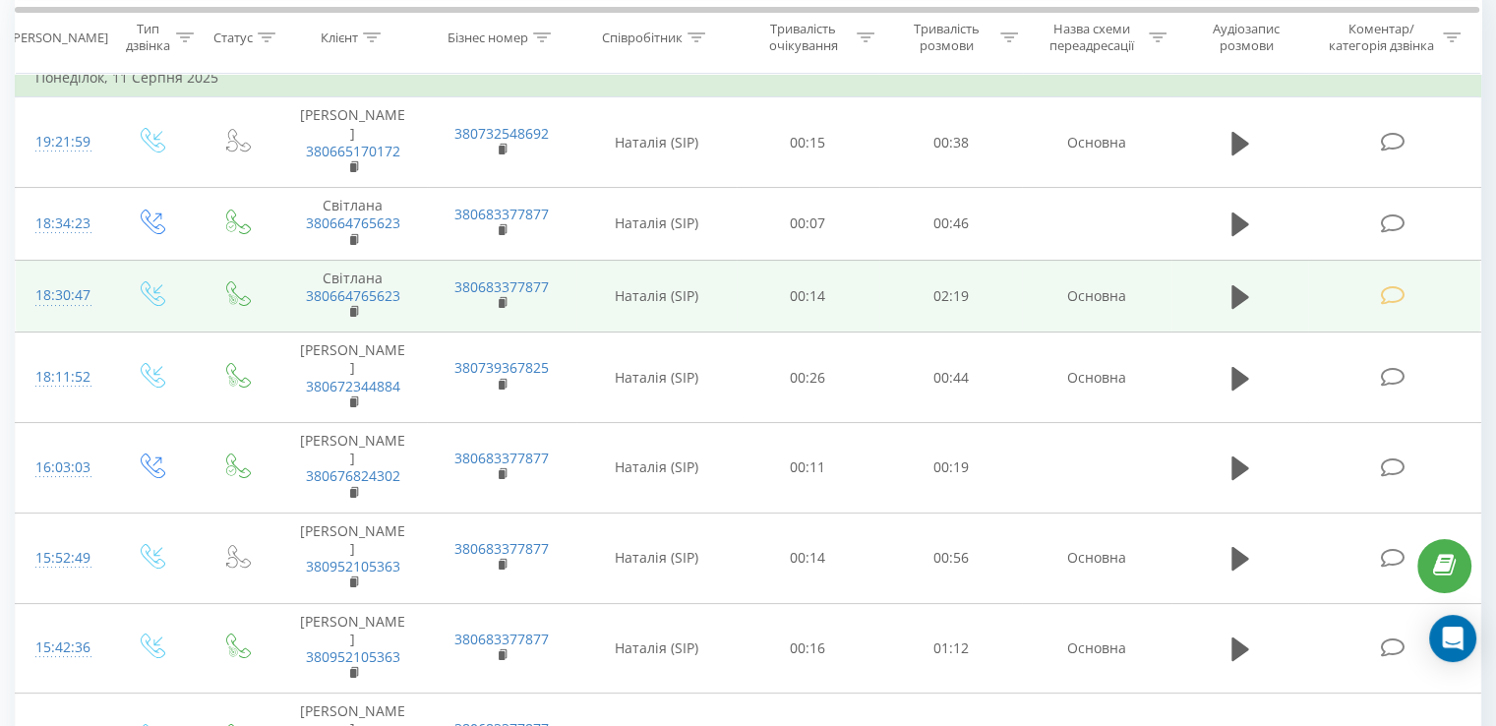
click at [1390, 296] on icon at bounding box center [1392, 295] width 25 height 21
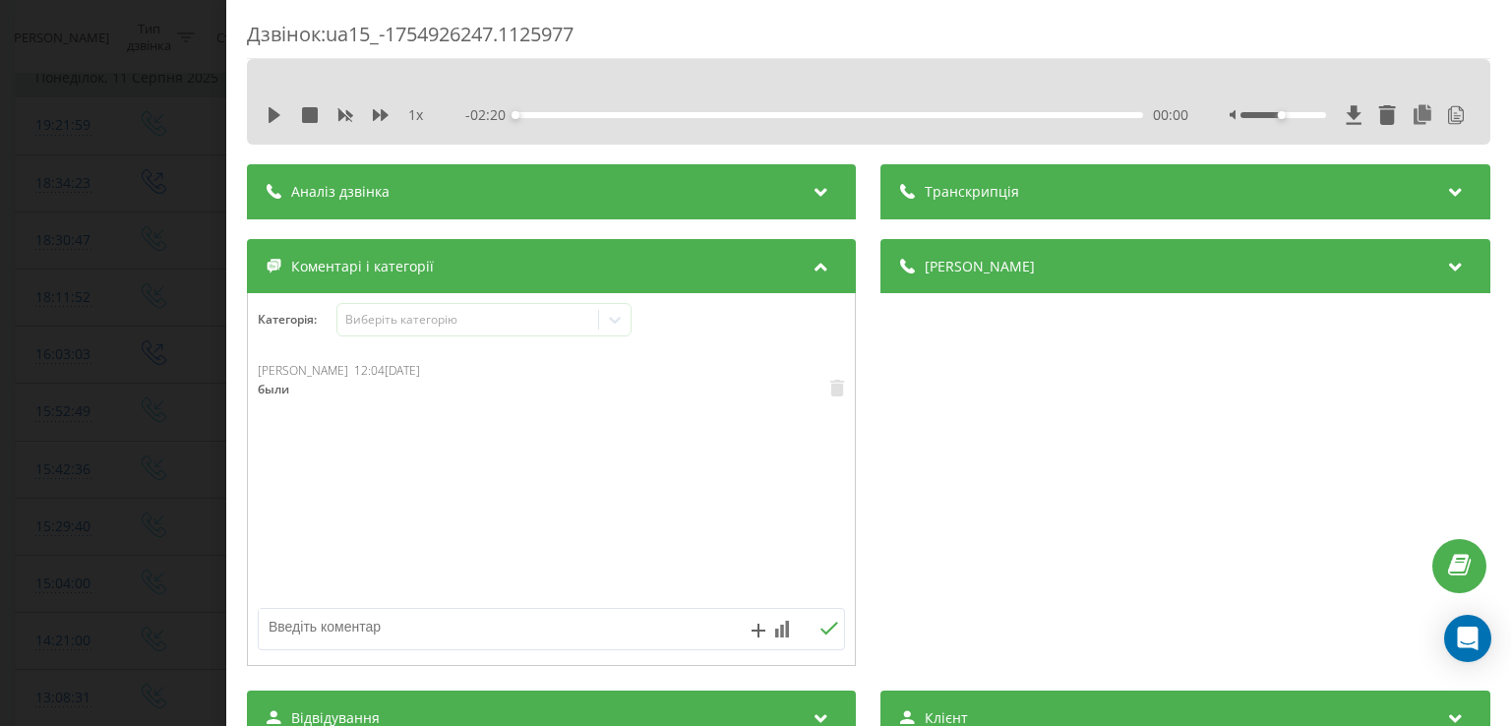
click at [94, 141] on div "Дзвінок : ua15_-1754926247.1125977 1 x - 02:20 00:00 00:00 Транскрипція 00:00 А…" at bounding box center [755, 363] width 1511 height 726
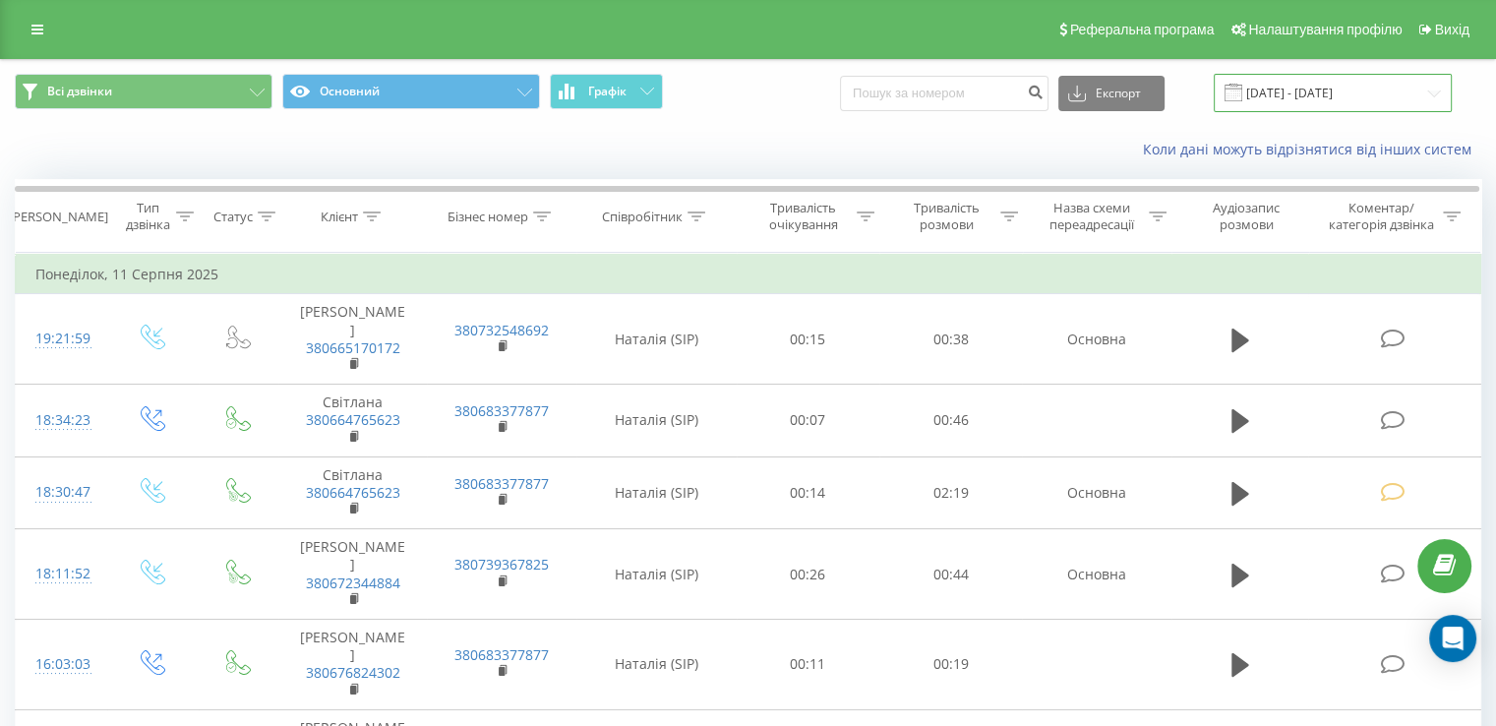
click at [1327, 99] on input "11.08.2025 - 11.08.2025" at bounding box center [1333, 93] width 238 height 38
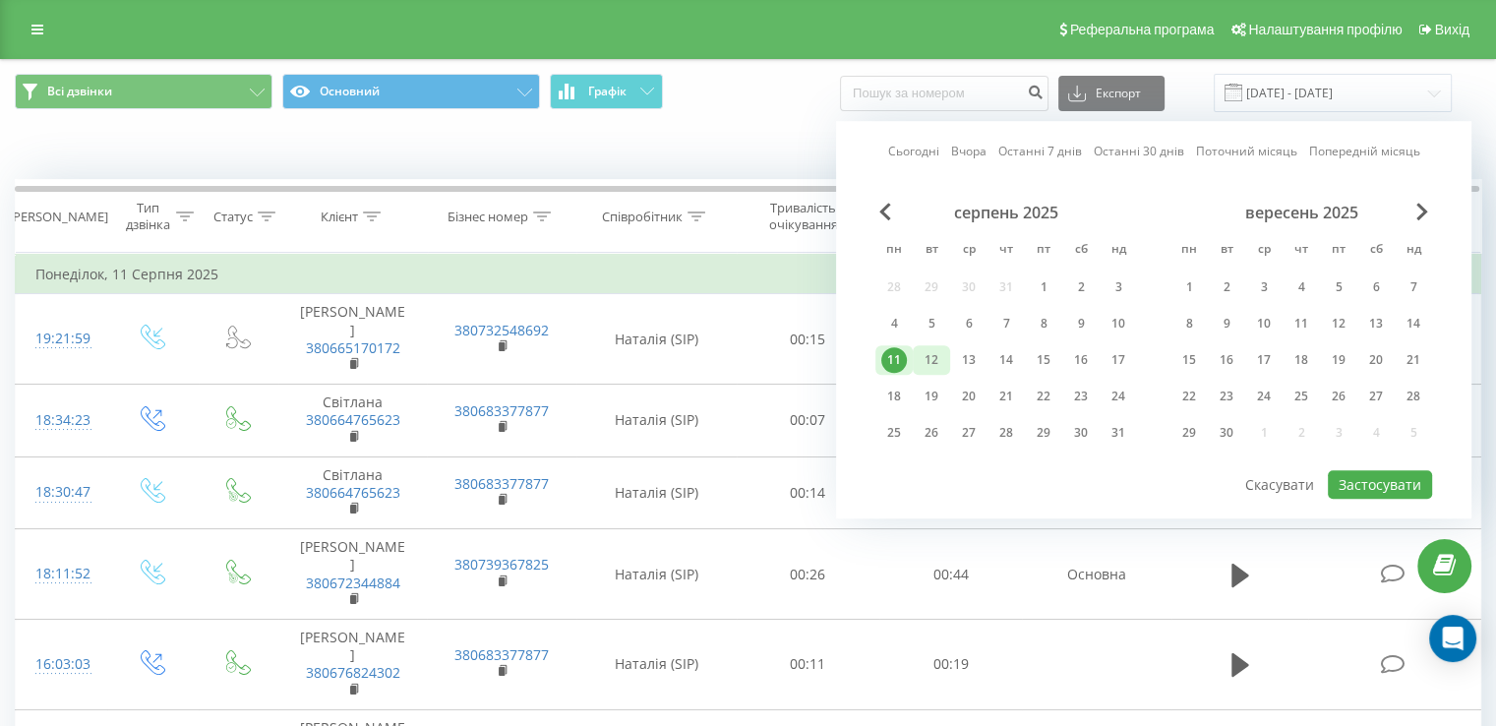
click at [943, 351] on div "12" at bounding box center [932, 360] width 26 height 26
click at [1350, 485] on button "Застосувати" at bounding box center [1380, 484] width 104 height 29
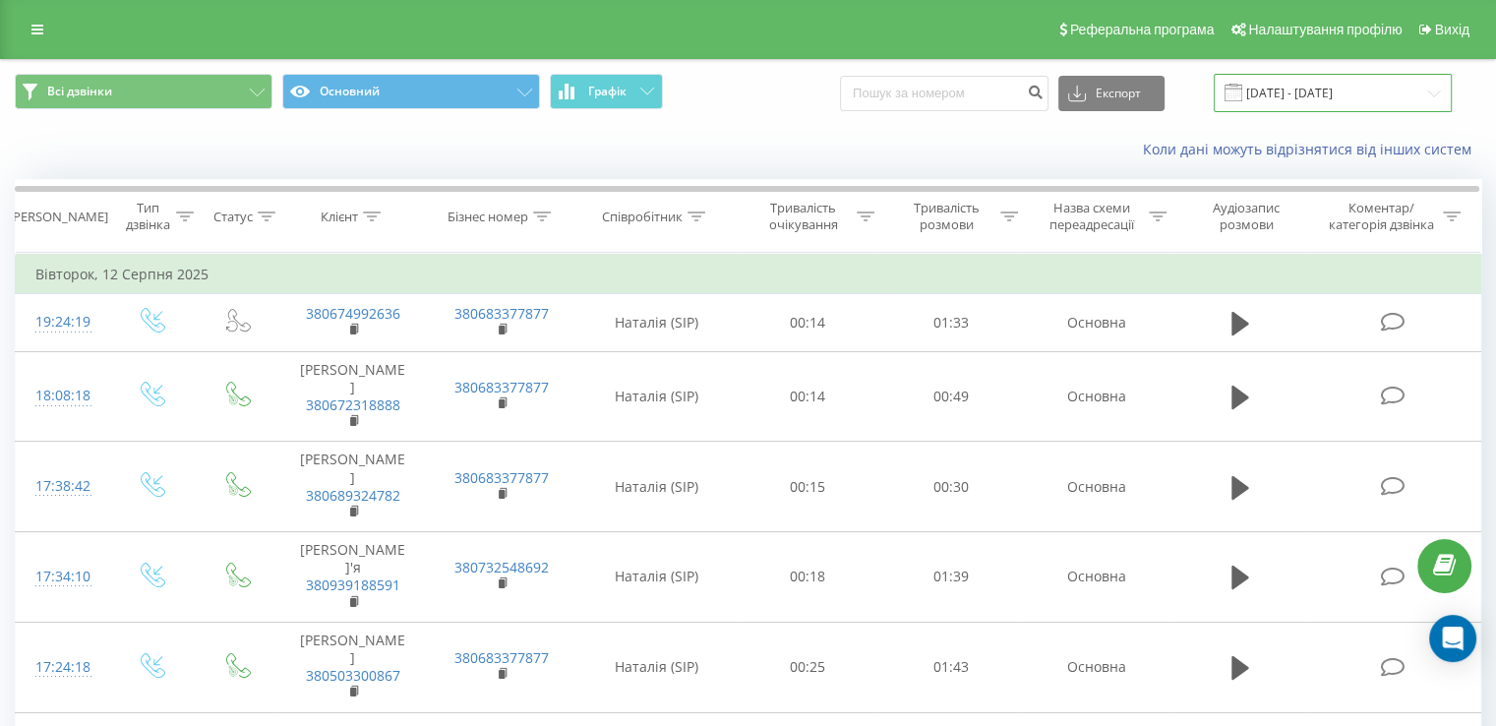
click at [1355, 84] on input "12.08.2025 - 12.08.2025" at bounding box center [1333, 93] width 238 height 38
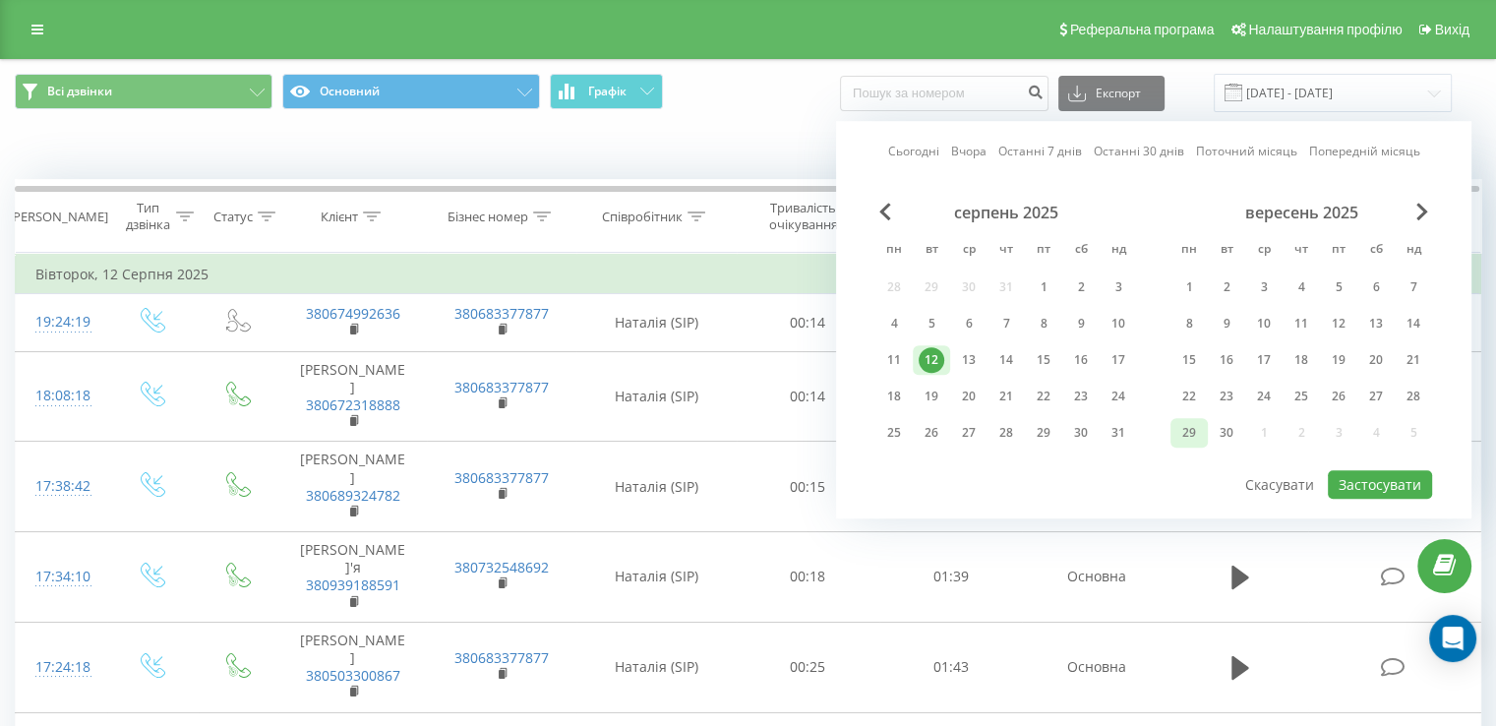
drag, startPoint x: 981, startPoint y: 361, endPoint x: 1200, endPoint y: 427, distance: 229.0
click at [988, 361] on div "11 12 13 14 15 16 17" at bounding box center [1006, 360] width 262 height 30
drag, startPoint x: 981, startPoint y: 357, endPoint x: 1113, endPoint y: 389, distance: 136.5
click at [988, 358] on div "11 12 13 14 15 16 17" at bounding box center [1006, 360] width 262 height 30
click at [961, 355] on div "13" at bounding box center [969, 360] width 26 height 26
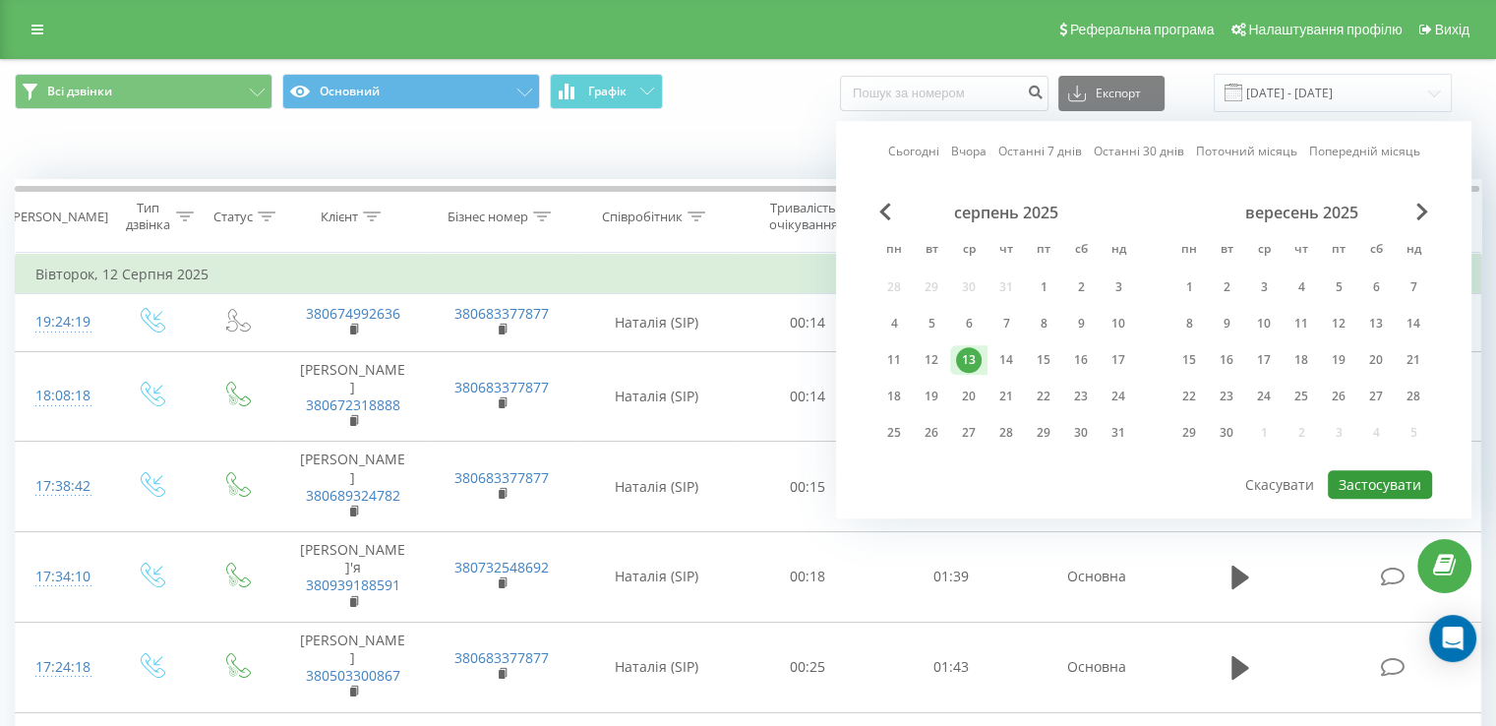
click at [1353, 477] on button "Застосувати" at bounding box center [1380, 484] width 104 height 29
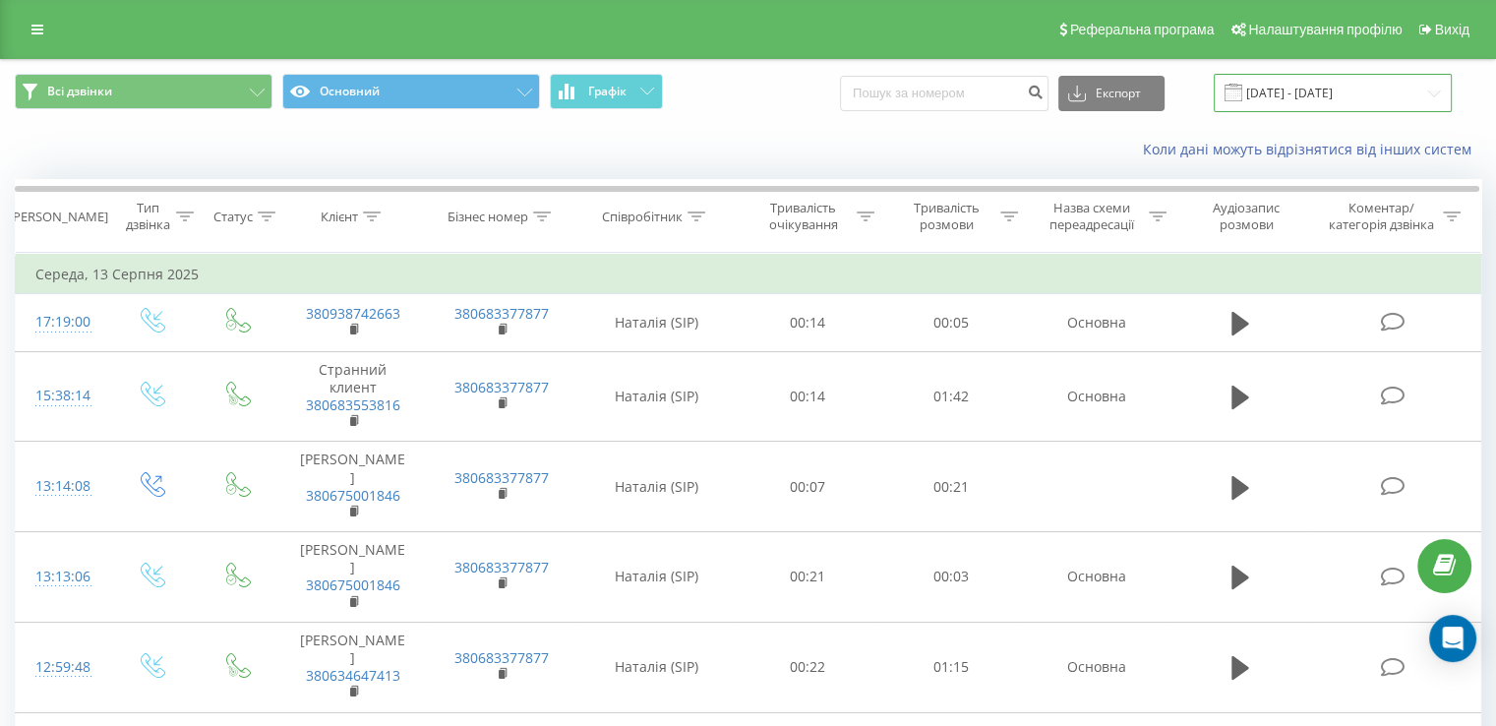
click at [1295, 87] on input "13.08.2025 - 13.08.2025" at bounding box center [1333, 93] width 238 height 38
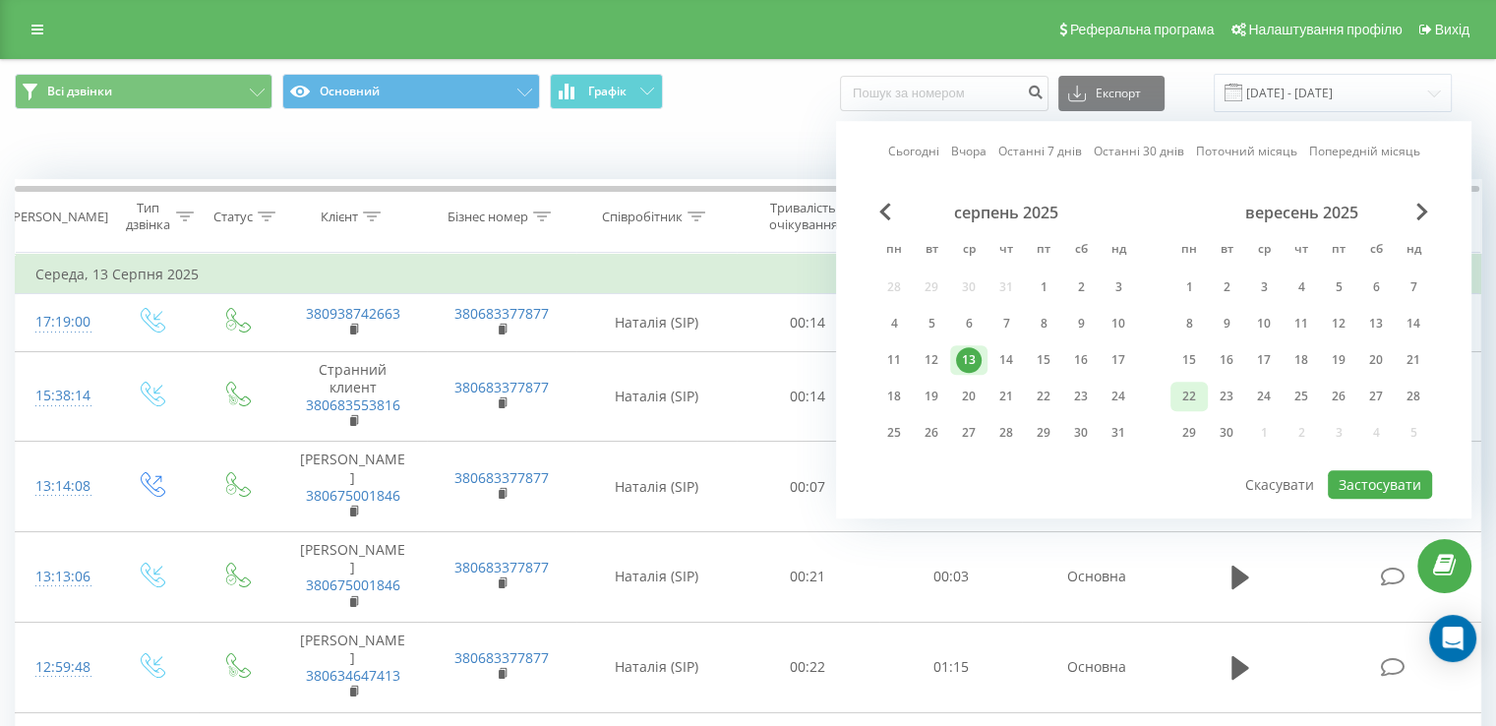
drag, startPoint x: 1015, startPoint y: 353, endPoint x: 1180, endPoint y: 391, distance: 169.4
click at [1015, 352] on div "14" at bounding box center [1006, 360] width 26 height 26
click at [1388, 483] on button "Застосувати" at bounding box center [1380, 484] width 104 height 29
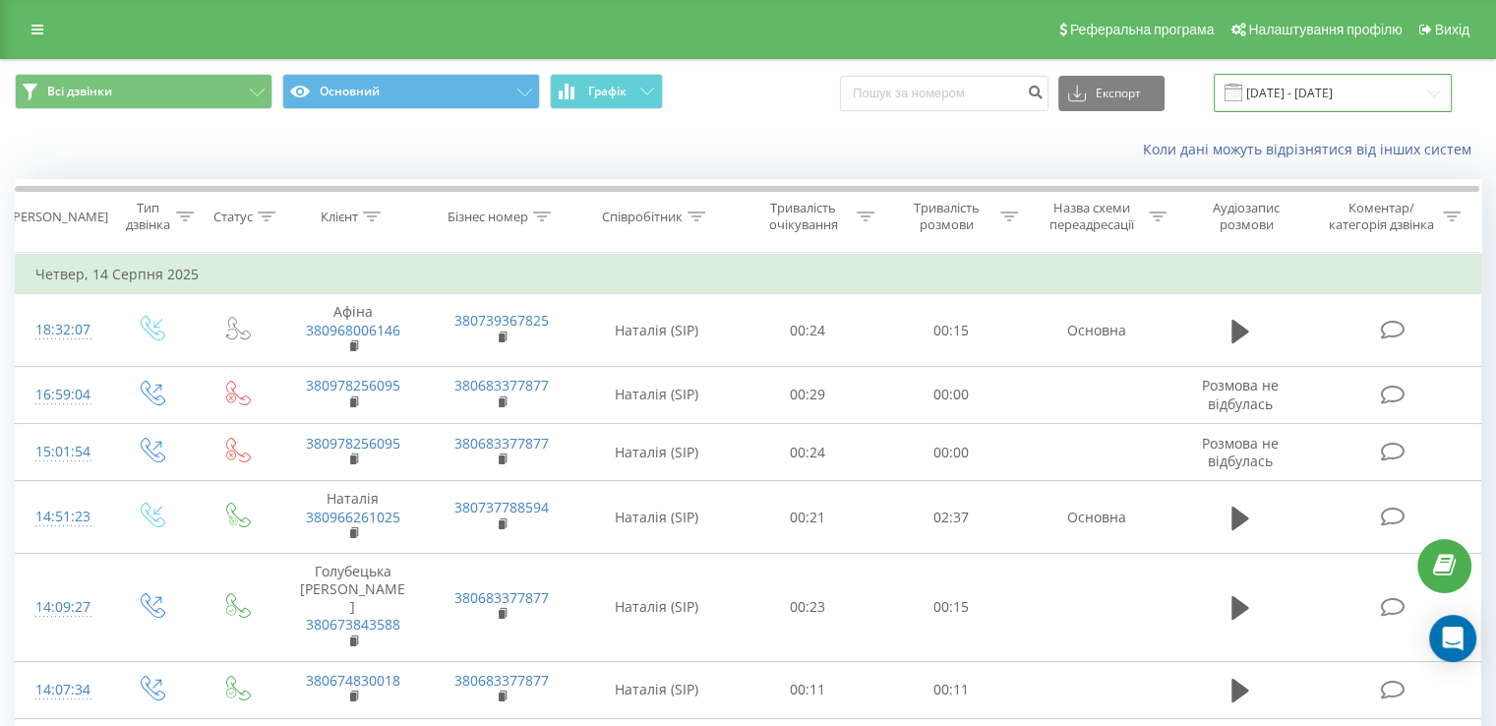
click at [1323, 102] on input "14.08.2025 - 14.08.2025" at bounding box center [1333, 93] width 238 height 38
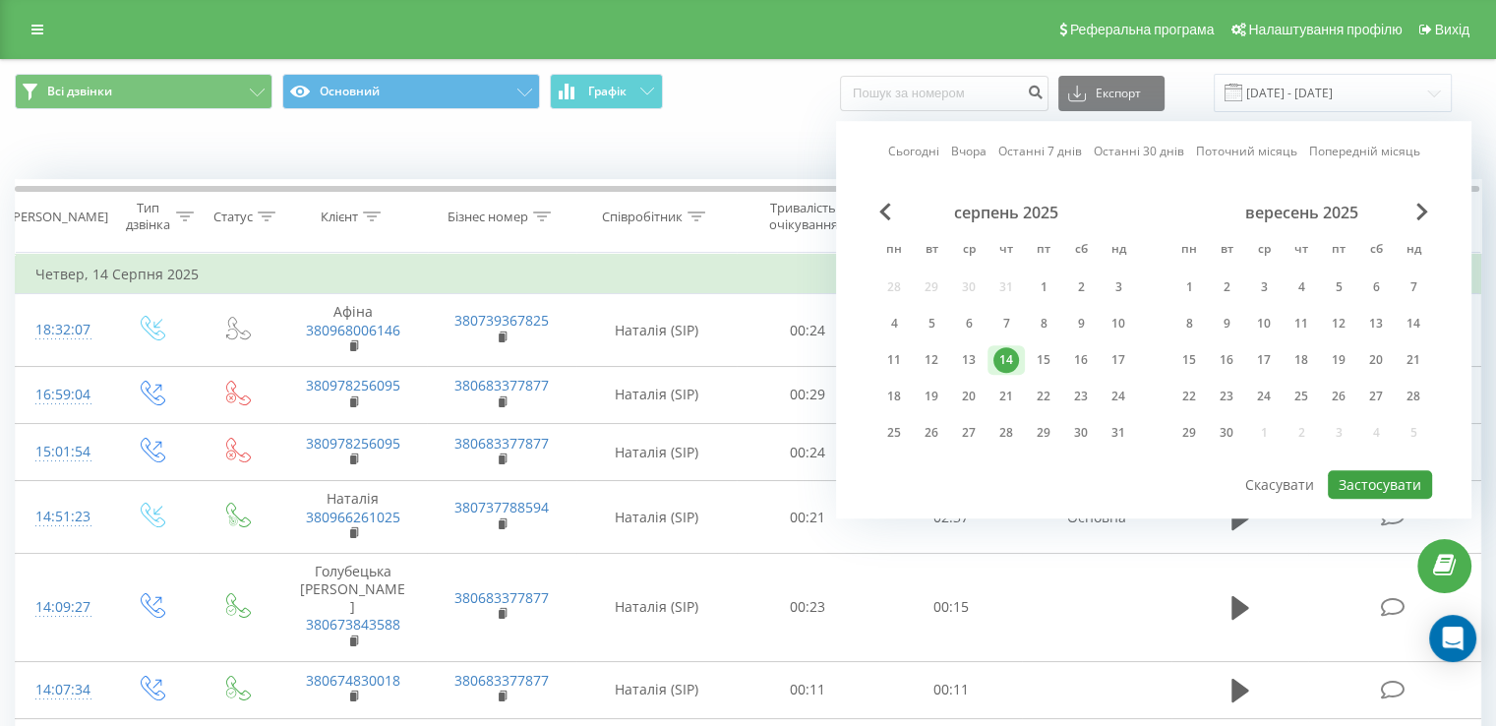
drag, startPoint x: 1049, startPoint y: 353, endPoint x: 1346, endPoint y: 473, distance: 320.4
click at [1052, 355] on div "15" at bounding box center [1044, 360] width 26 height 26
click at [1394, 473] on button "Застосувати" at bounding box center [1380, 484] width 104 height 29
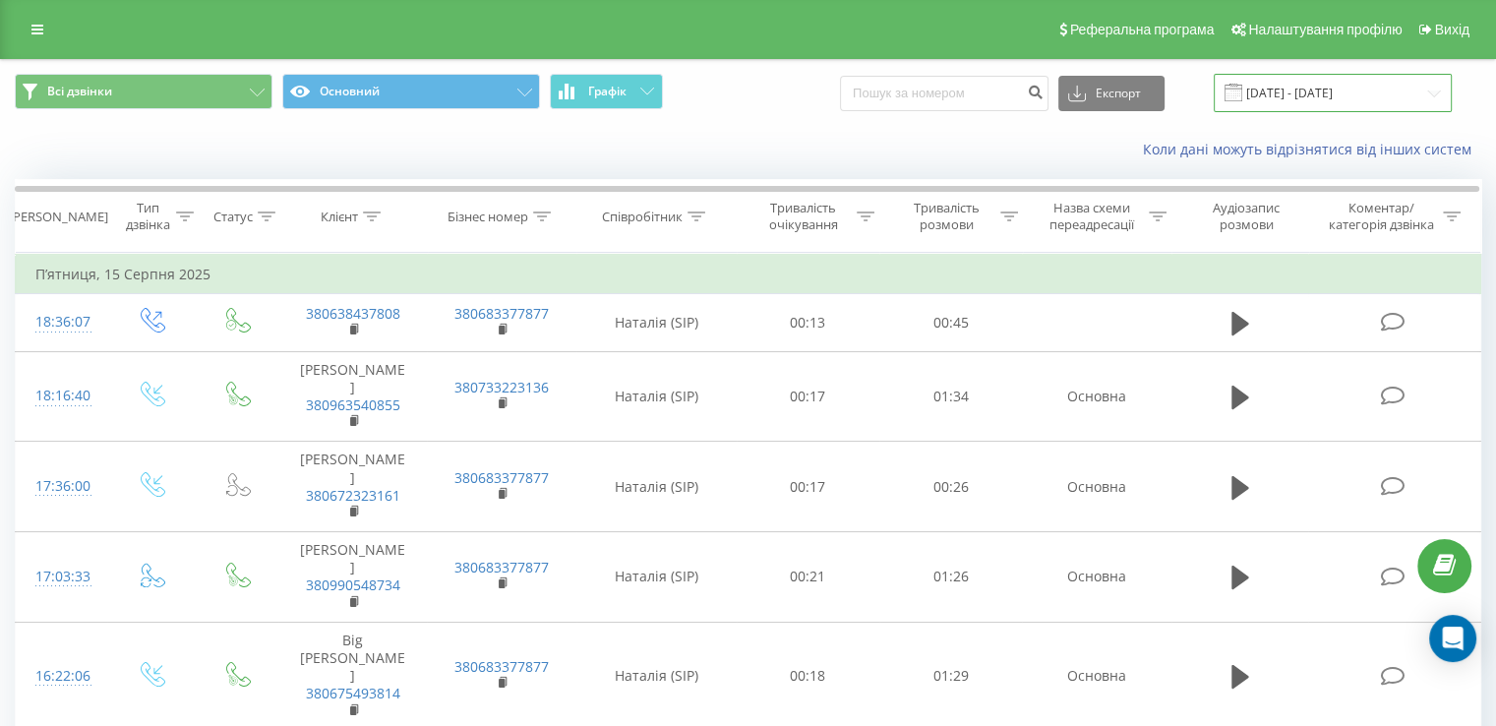
click at [1294, 88] on input "15.08.2025 - 15.08.2025" at bounding box center [1333, 93] width 238 height 38
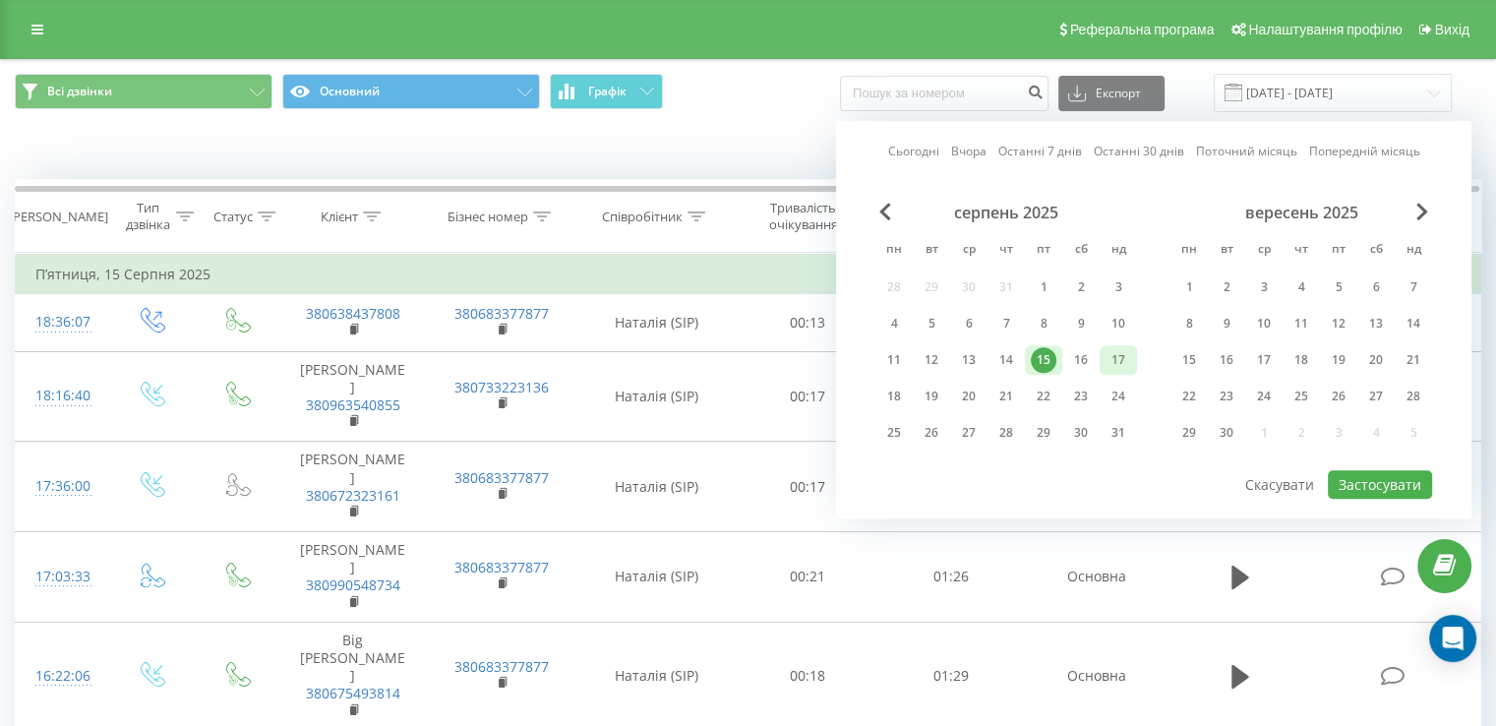
click at [1095, 355] on div "16" at bounding box center [1080, 360] width 37 height 30
click at [1393, 479] on button "Застосувати" at bounding box center [1380, 484] width 104 height 29
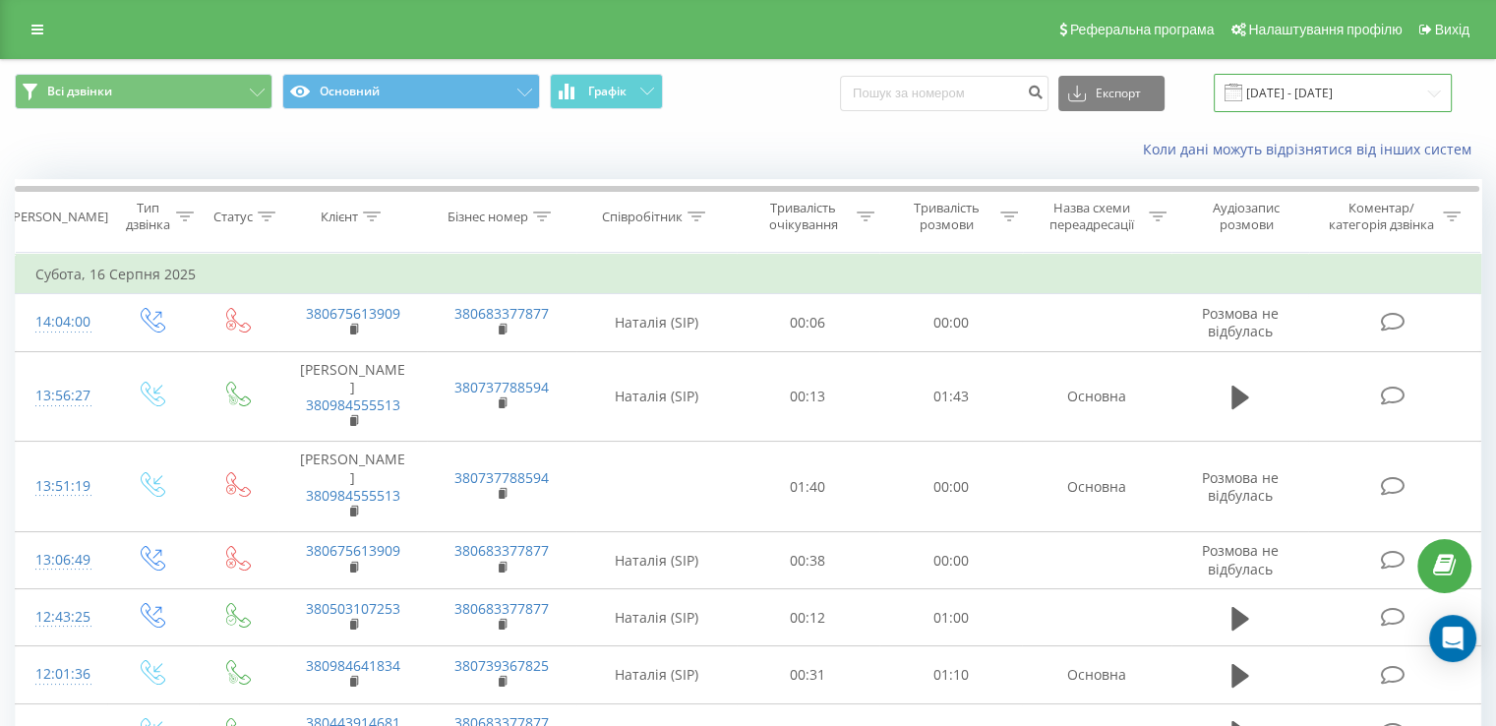
click at [1306, 95] on input "16.08.2025 - 16.08.2025" at bounding box center [1333, 93] width 238 height 38
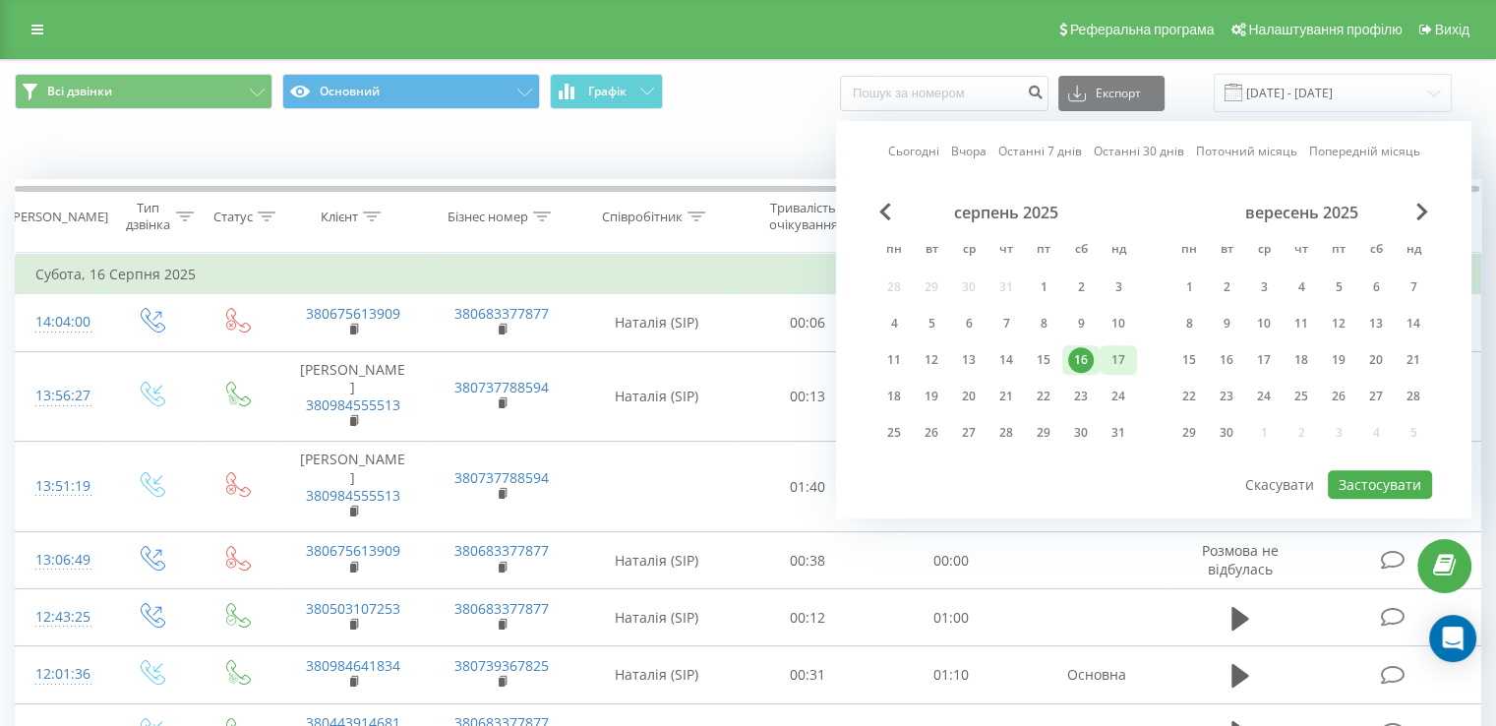
click at [1125, 359] on div "17" at bounding box center [1119, 360] width 26 height 26
click at [1370, 477] on button "Застосувати" at bounding box center [1380, 484] width 104 height 29
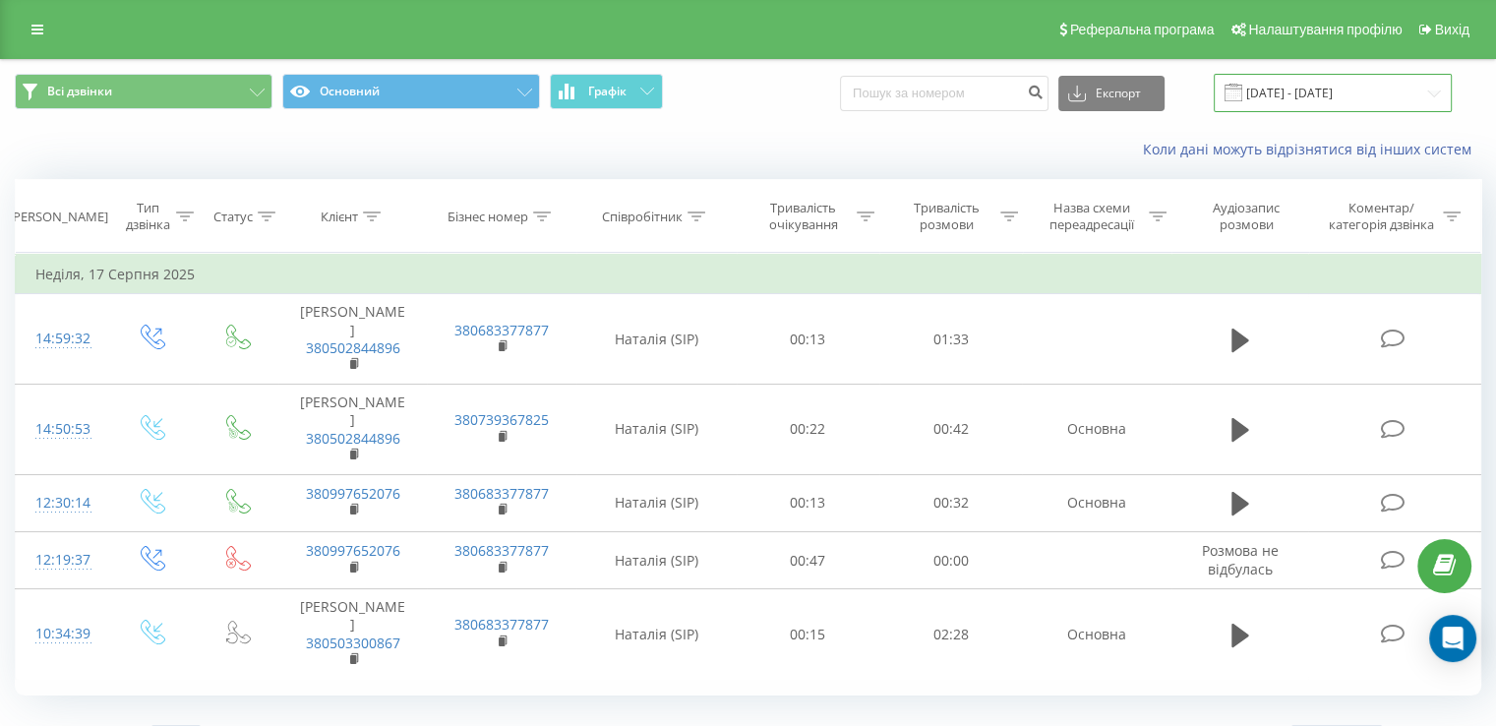
click at [1327, 90] on input "17.08.2025 - 17.08.2025" at bounding box center [1333, 93] width 238 height 38
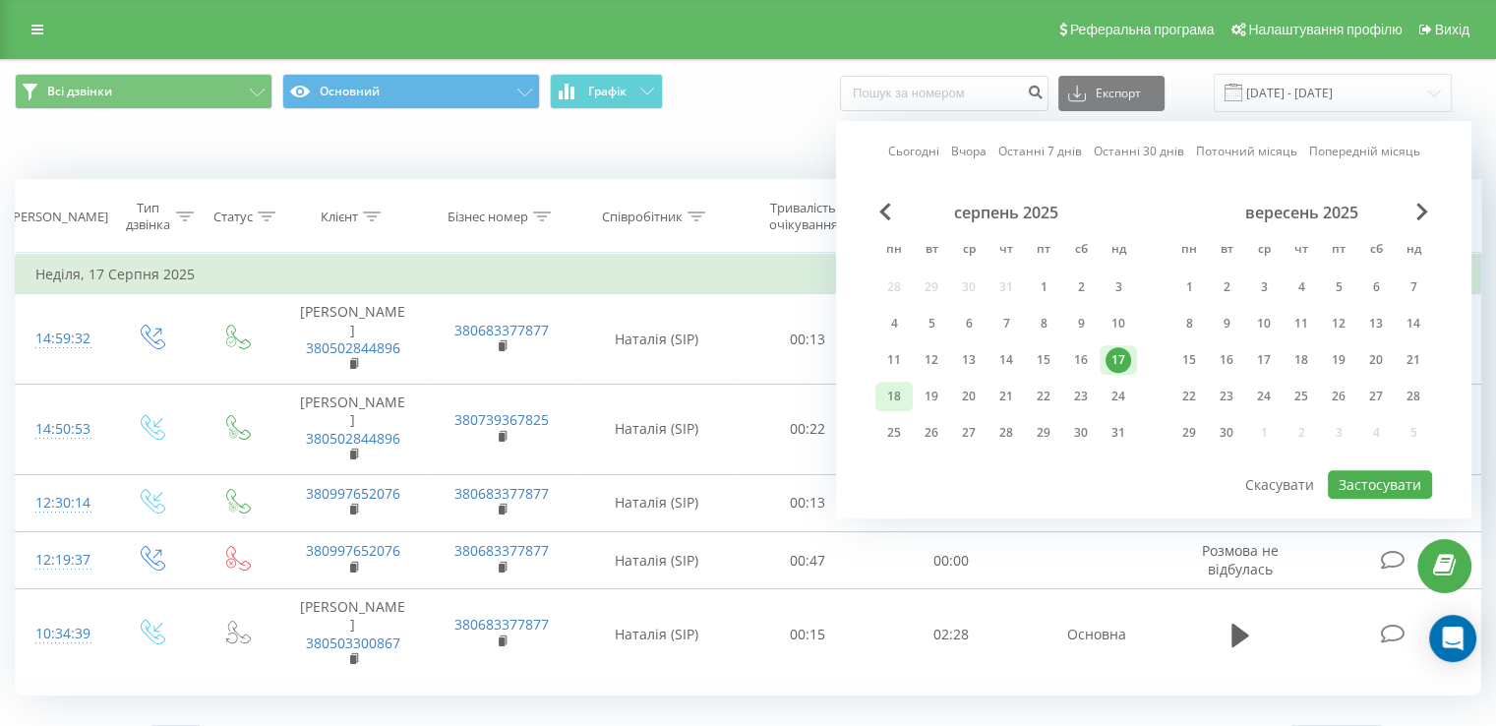
click at [885, 393] on div "18" at bounding box center [894, 397] width 26 height 26
click at [1382, 483] on button "Застосувати" at bounding box center [1380, 484] width 104 height 29
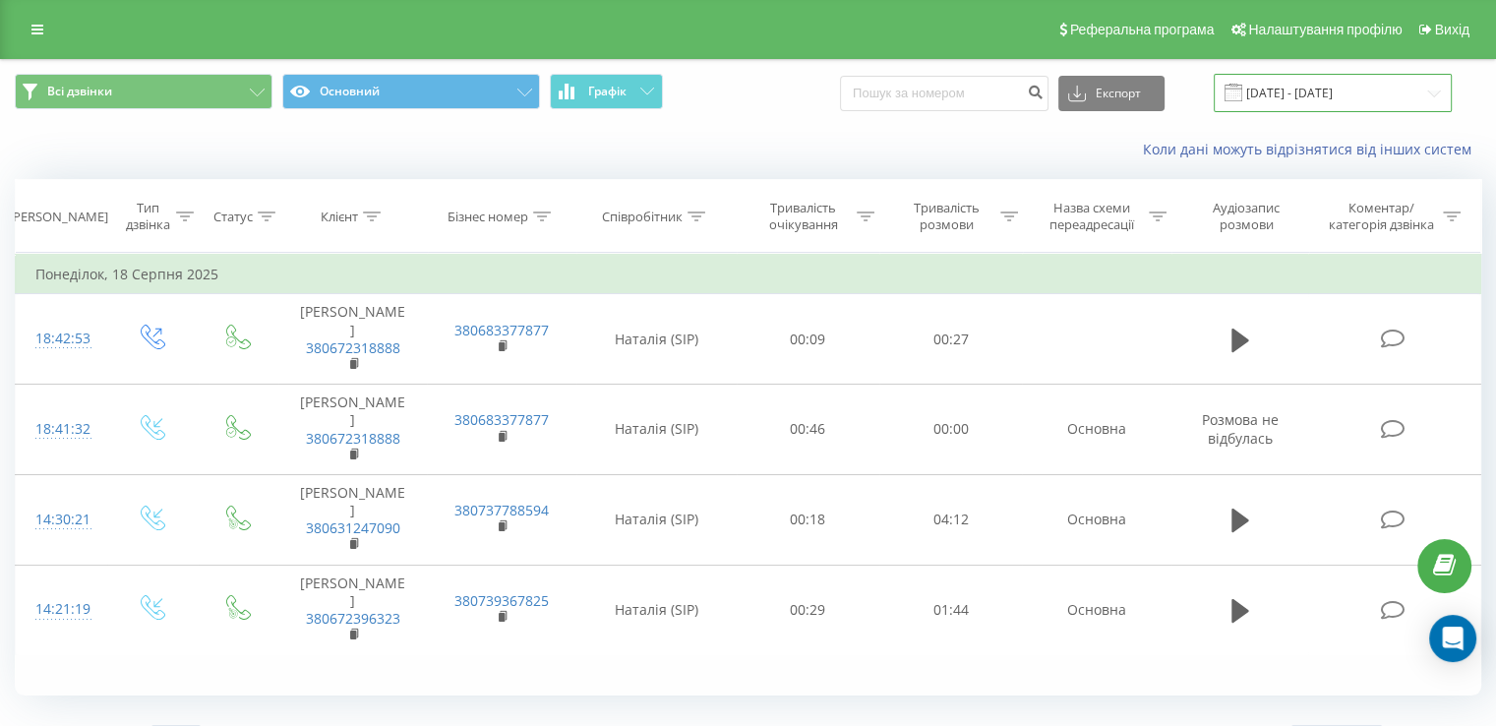
click at [1310, 84] on input "18.08.2025 - 18.08.2025" at bounding box center [1333, 93] width 238 height 38
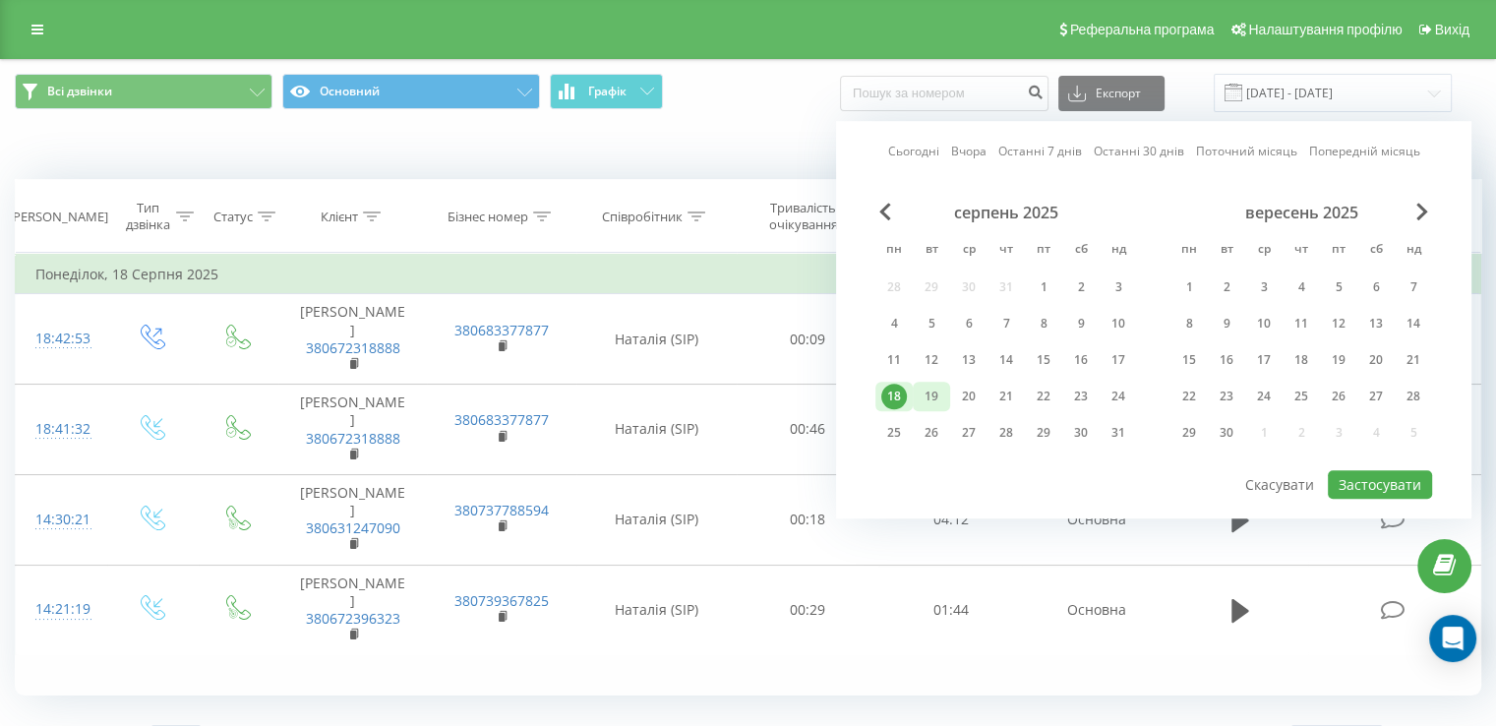
click at [930, 389] on div "19" at bounding box center [932, 397] width 26 height 26
click at [1377, 470] on button "Застосувати" at bounding box center [1380, 484] width 104 height 29
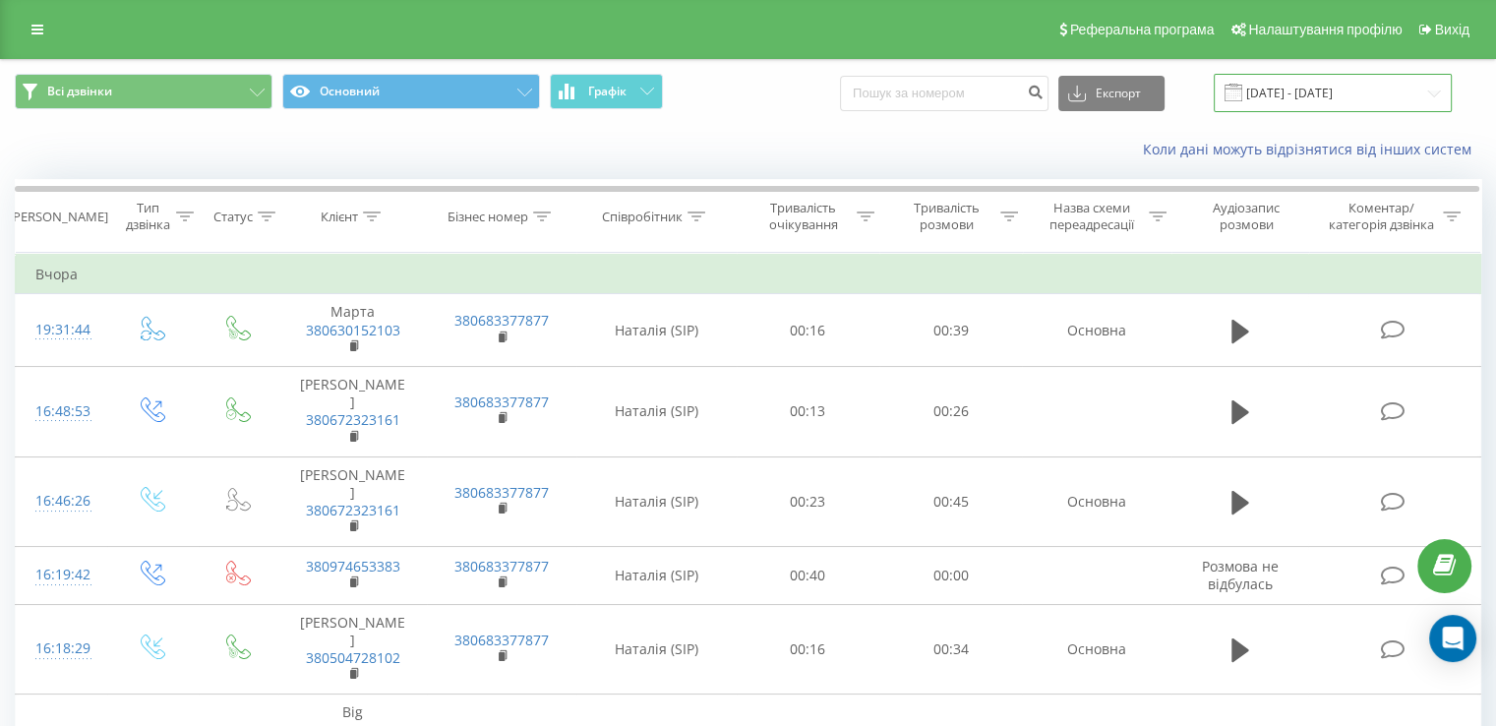
click at [1342, 78] on input "19.08.2025 - 19.08.2025" at bounding box center [1333, 93] width 238 height 38
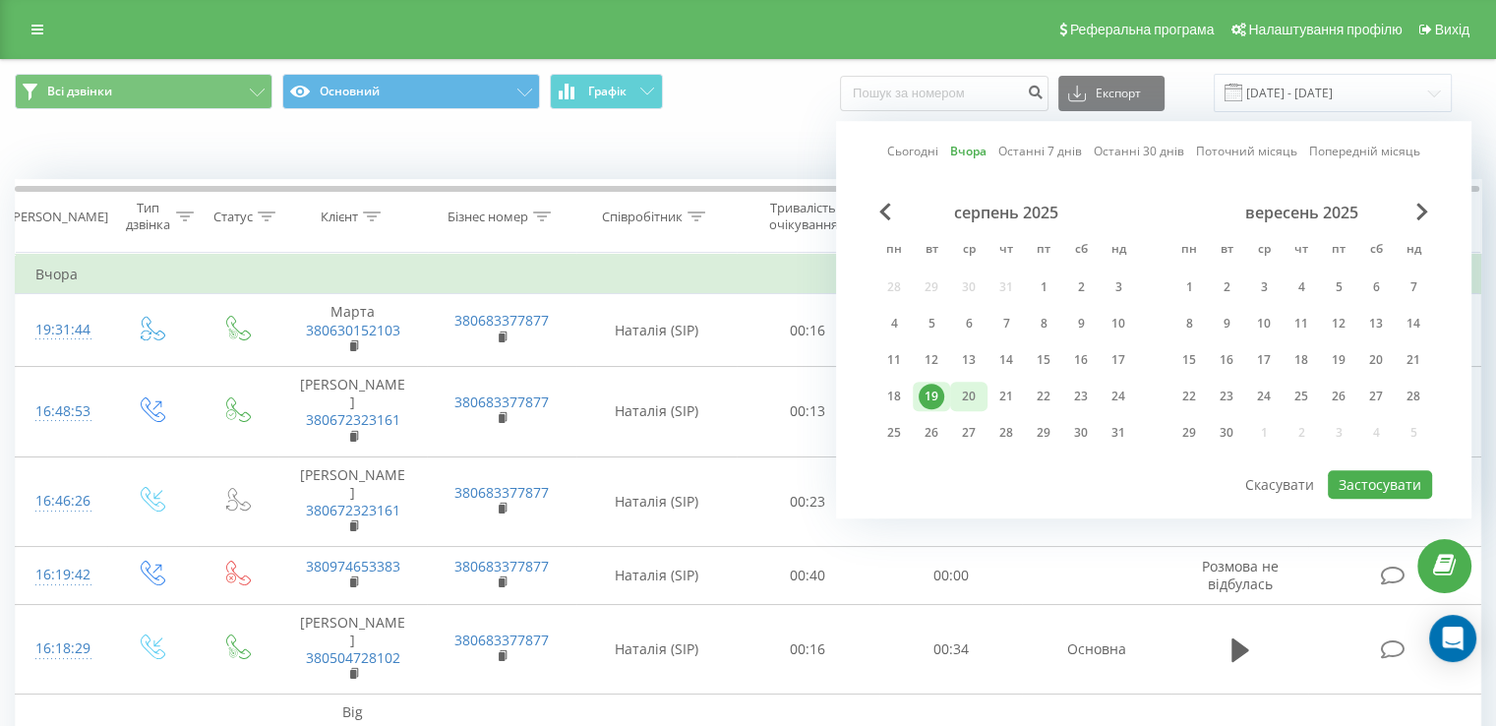
click at [979, 386] on div "20" at bounding box center [969, 397] width 26 height 26
click at [1354, 481] on button "Застосувати" at bounding box center [1380, 484] width 104 height 29
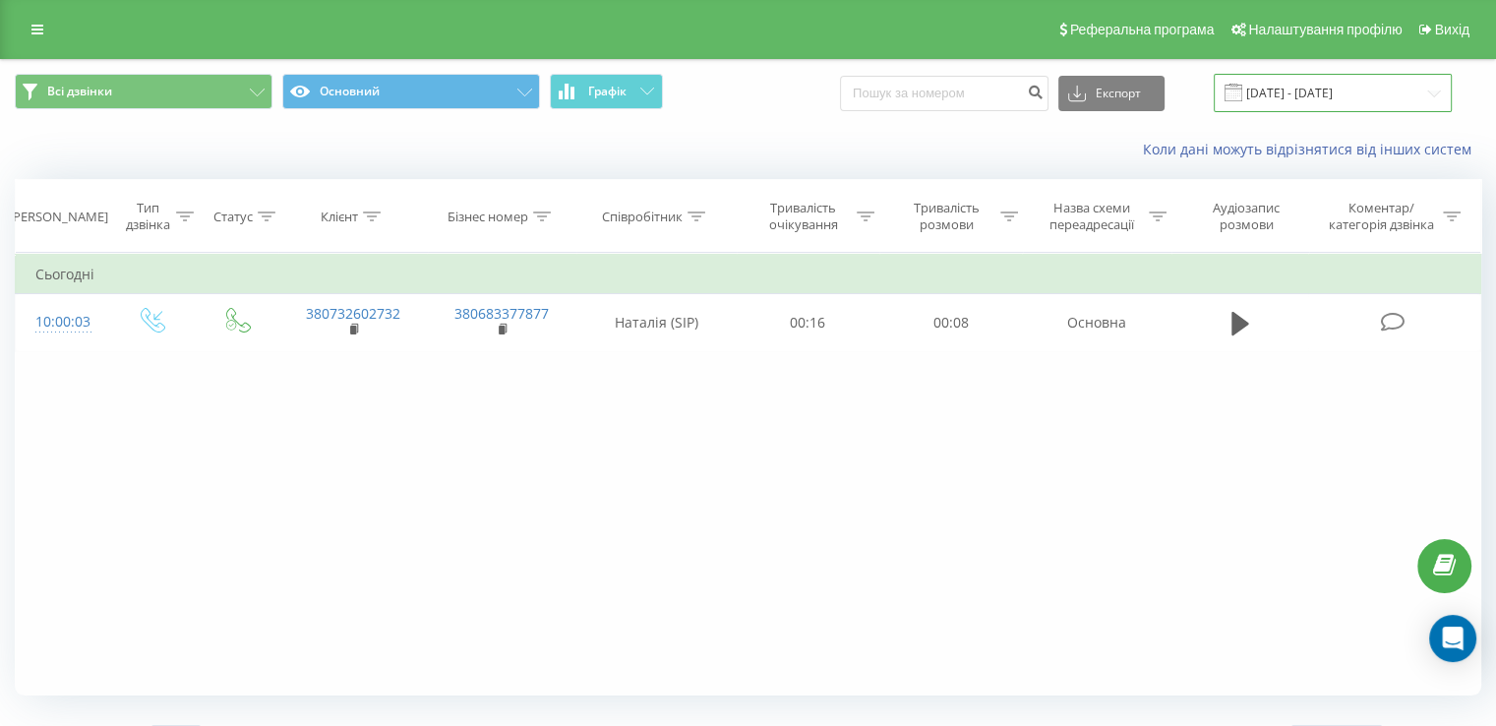
click at [1342, 84] on input "[DATE] - [DATE]" at bounding box center [1333, 93] width 238 height 38
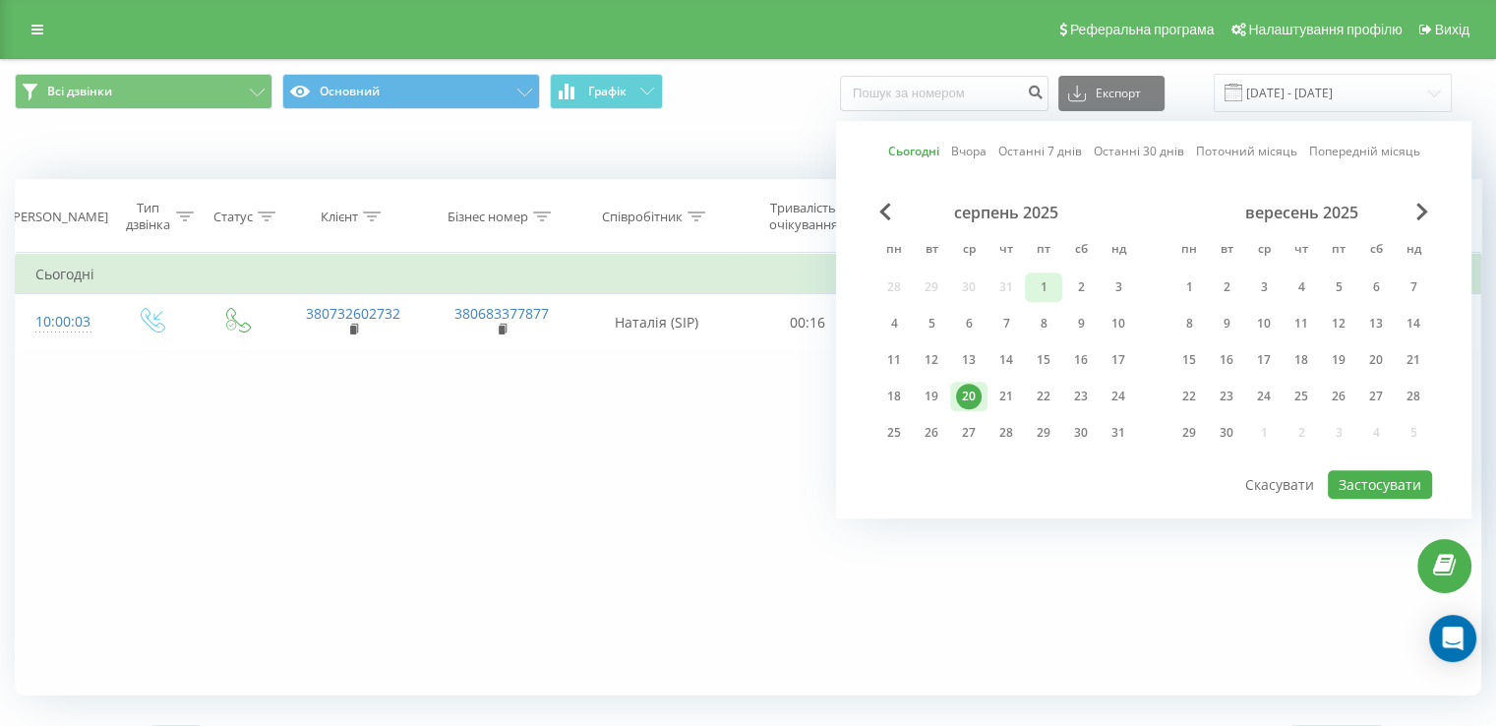
click at [1042, 272] on div "1" at bounding box center [1043, 287] width 37 height 30
click at [1366, 483] on button "Застосувати" at bounding box center [1380, 484] width 104 height 29
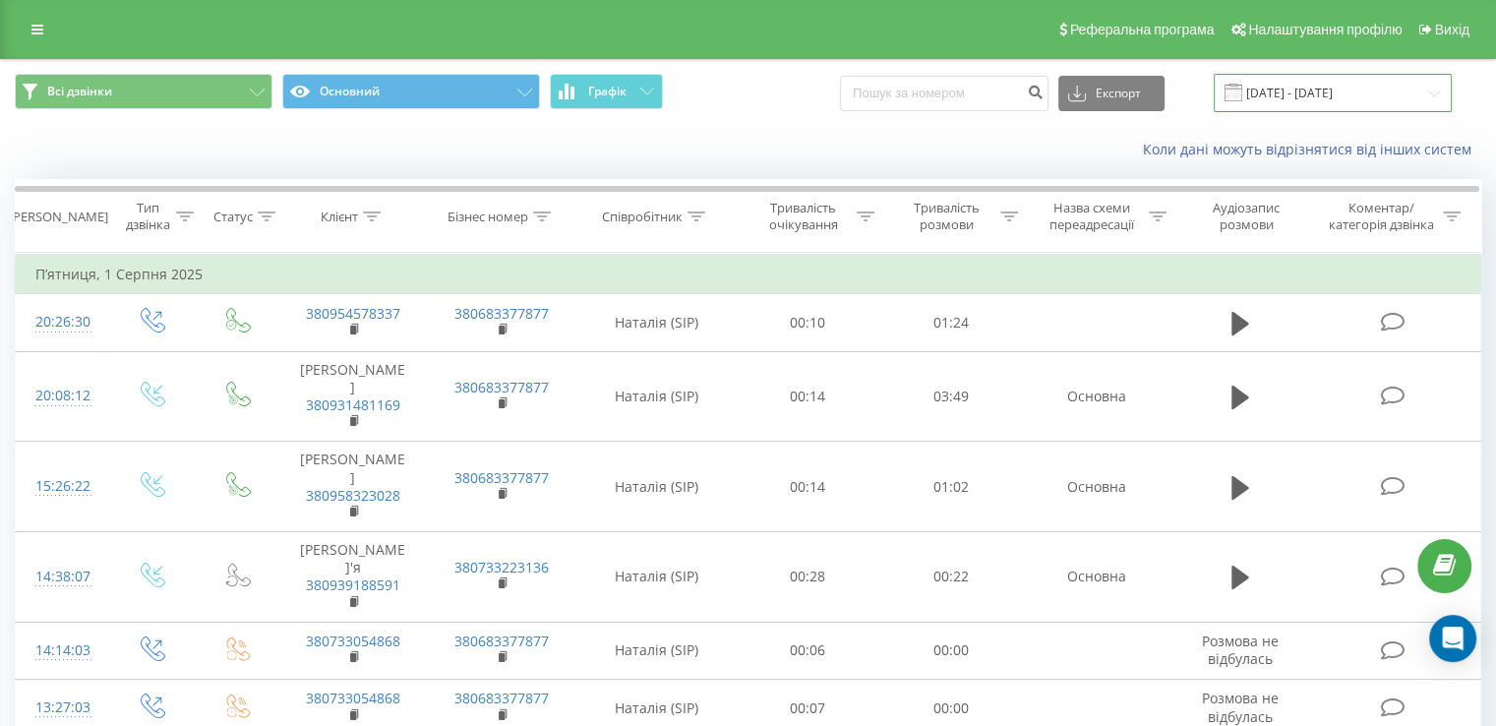
click at [1364, 90] on input "01.08.2025 - 01.08.2025" at bounding box center [1333, 93] width 238 height 38
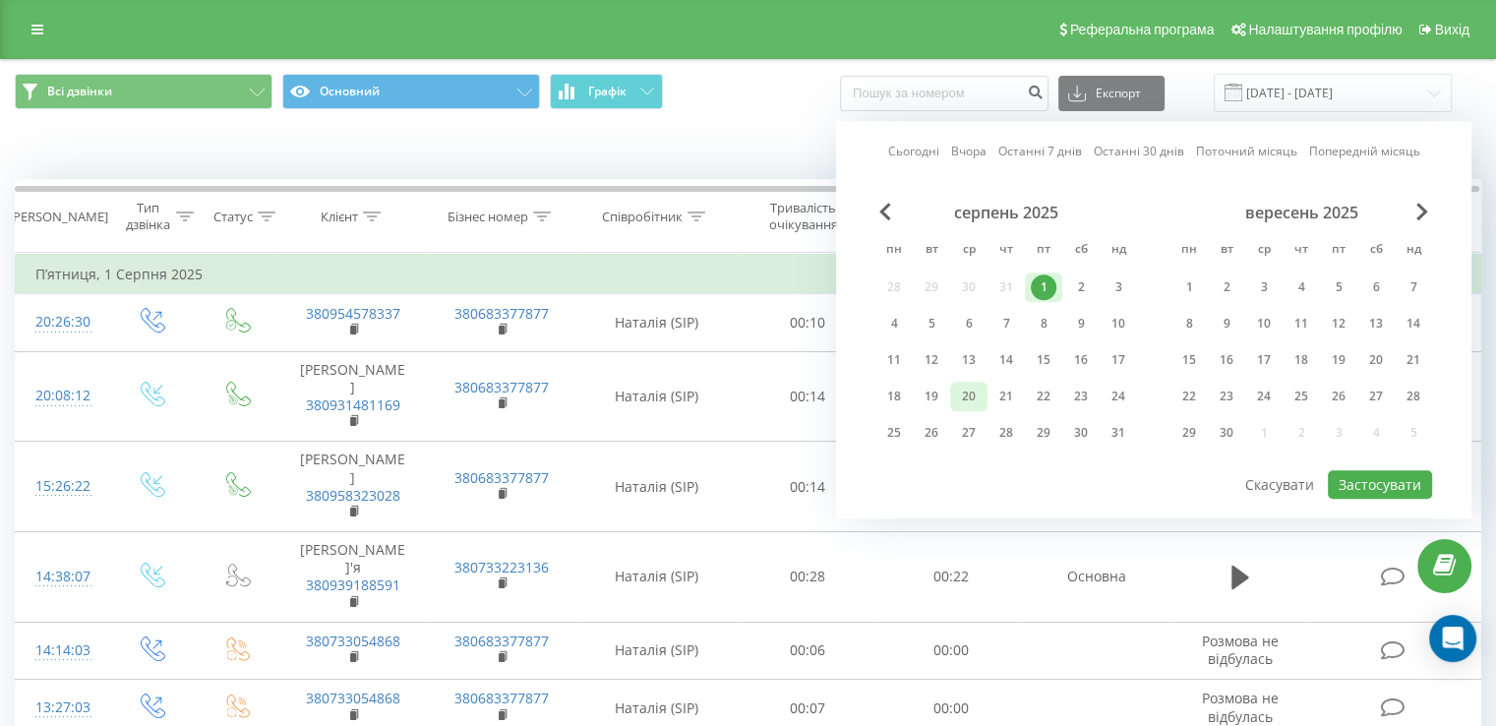
click at [972, 391] on div "20" at bounding box center [969, 397] width 26 height 26
click at [1369, 480] on button "Застосувати" at bounding box center [1380, 484] width 104 height 29
type input "[DATE] - [DATE]"
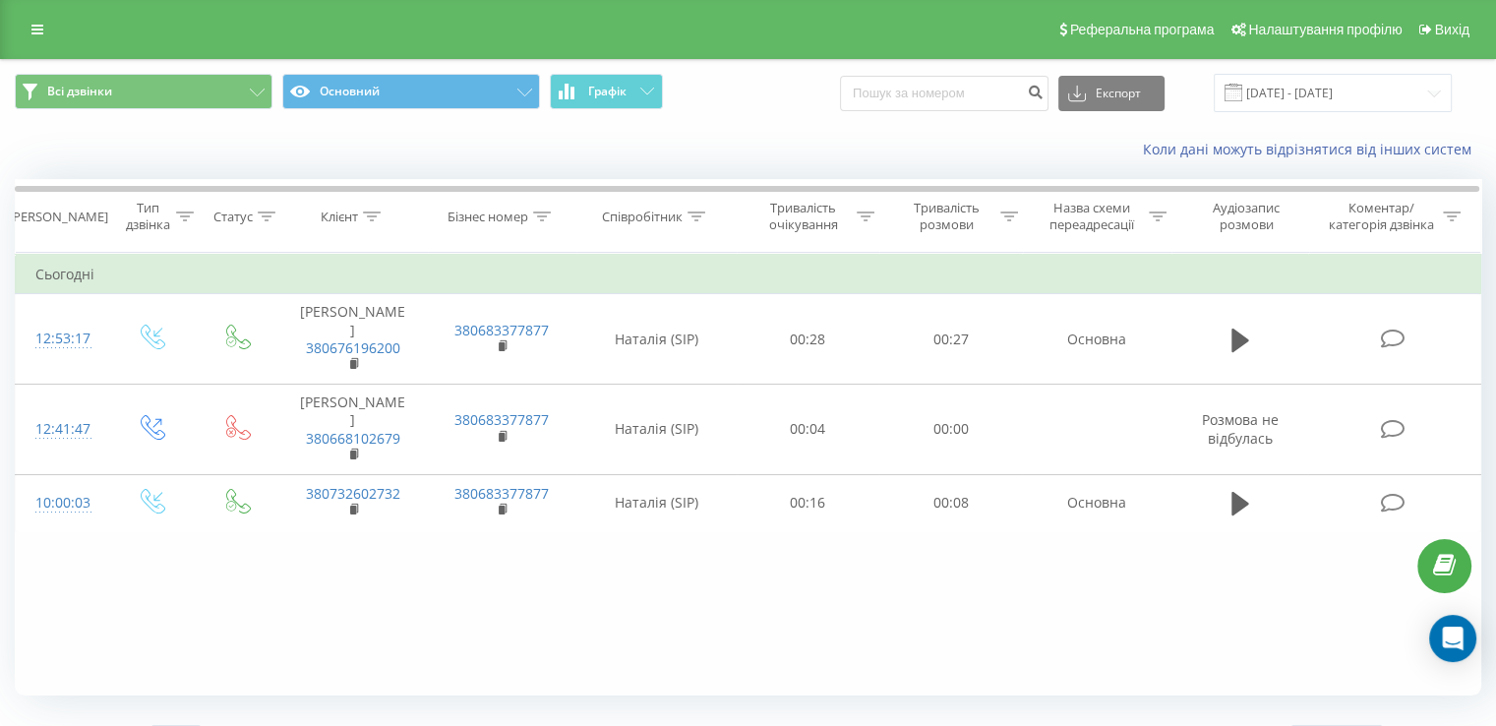
scroll to position [43, 0]
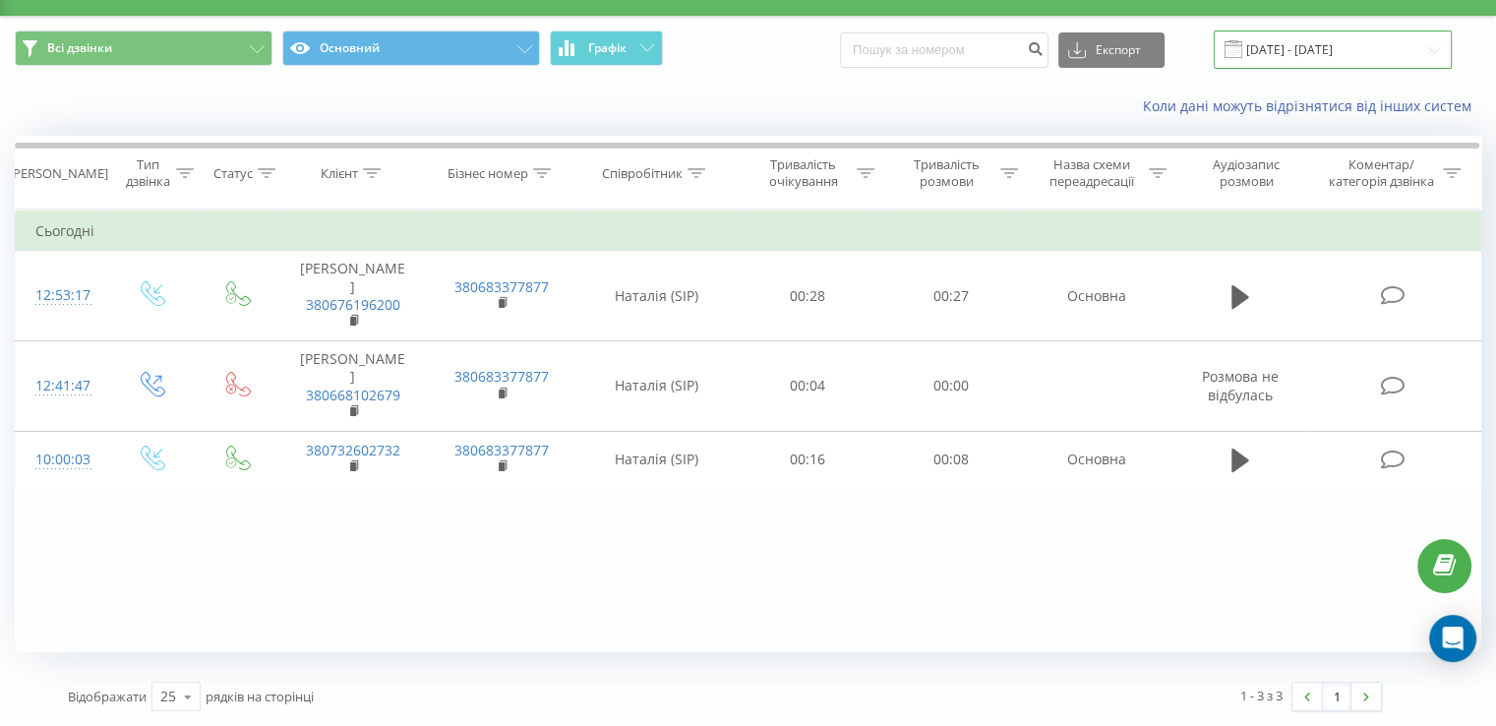
click at [1283, 59] on input "[DATE] - [DATE]" at bounding box center [1333, 49] width 238 height 38
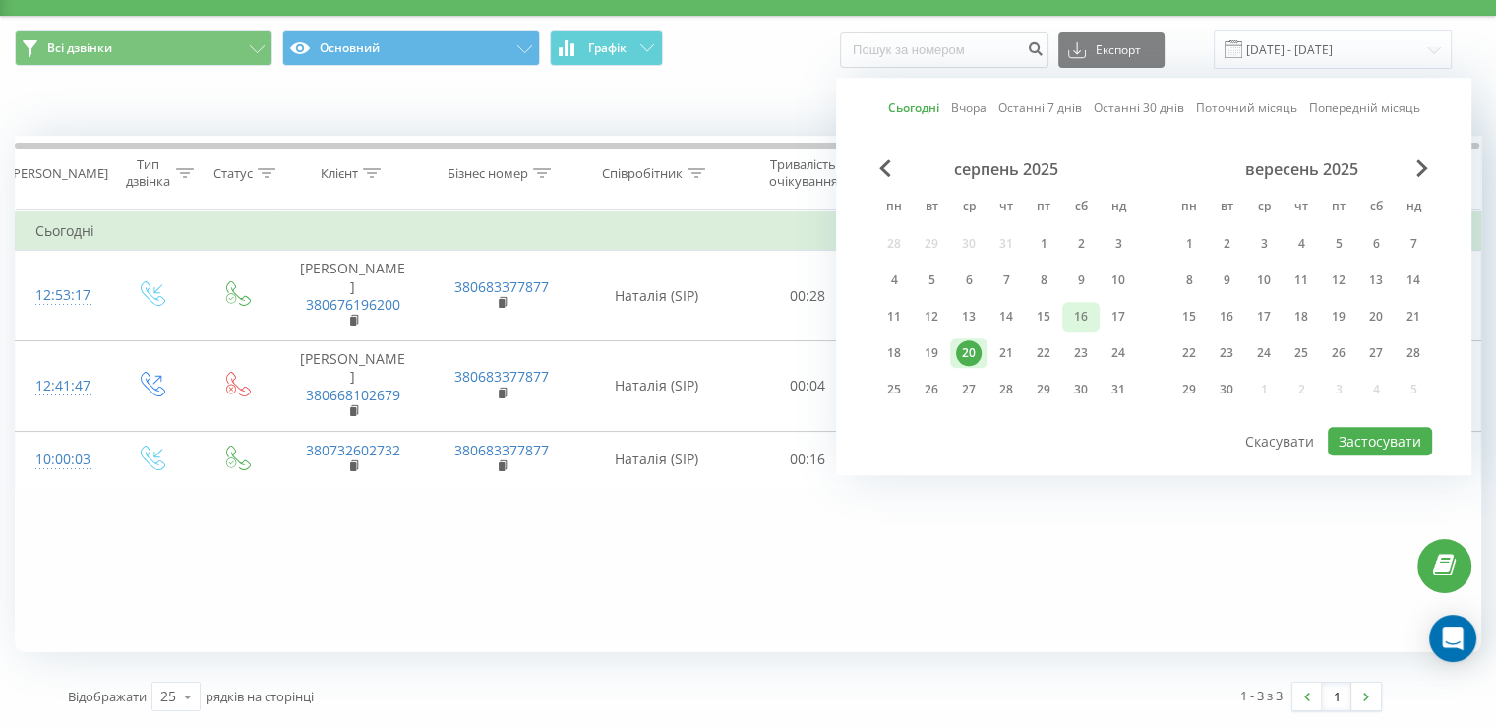
click at [1077, 316] on div "16" at bounding box center [1081, 317] width 26 height 26
click at [1377, 438] on button "Застосувати" at bounding box center [1380, 441] width 104 height 29
type input "[DATE] - [DATE]"
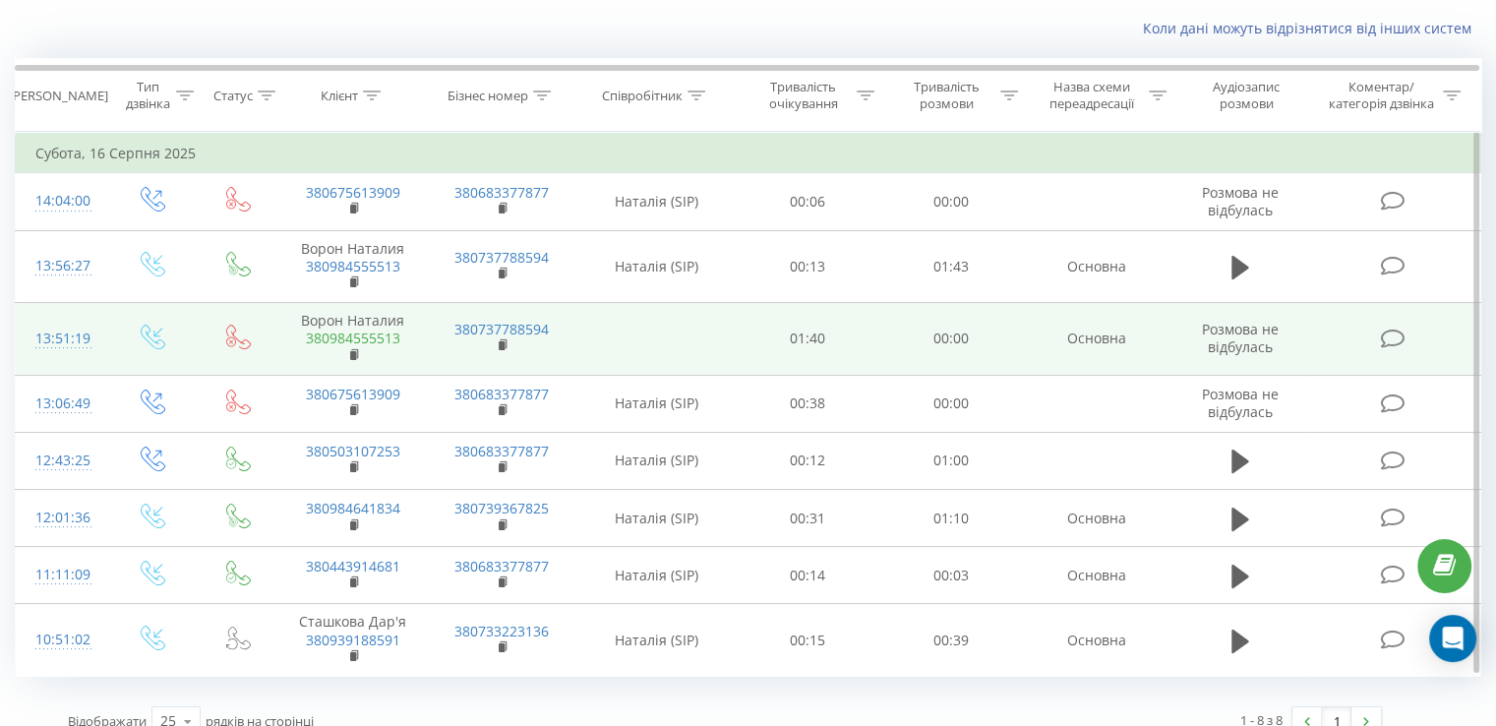
scroll to position [143, 0]
